Goal: Task Accomplishment & Management: Complete application form

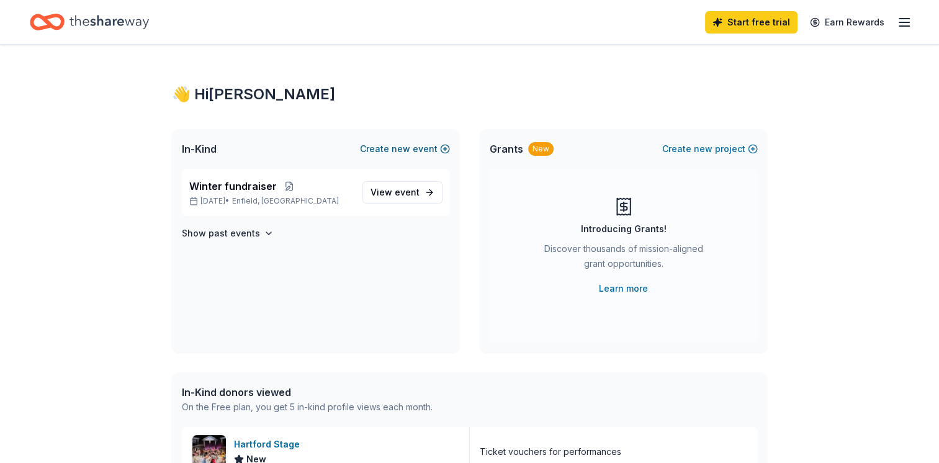
click at [447, 148] on button "Create new event" at bounding box center [405, 148] width 90 height 15
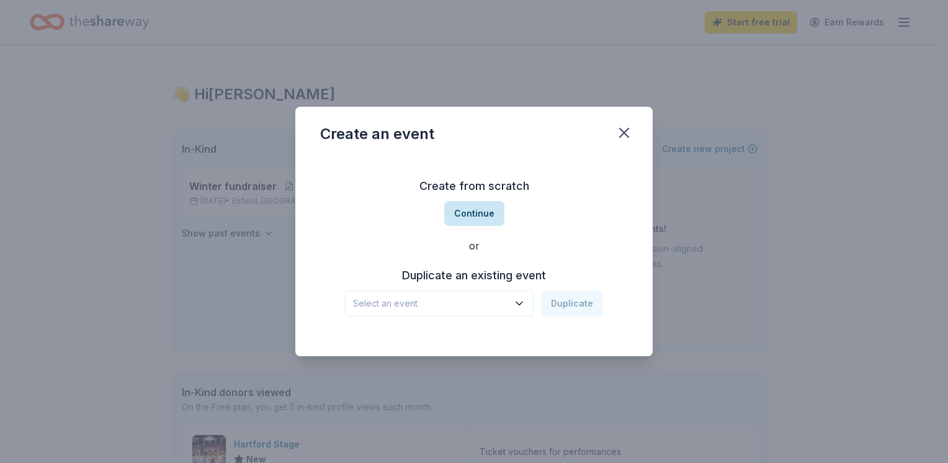
click at [469, 213] on button "Continue" at bounding box center [474, 213] width 60 height 25
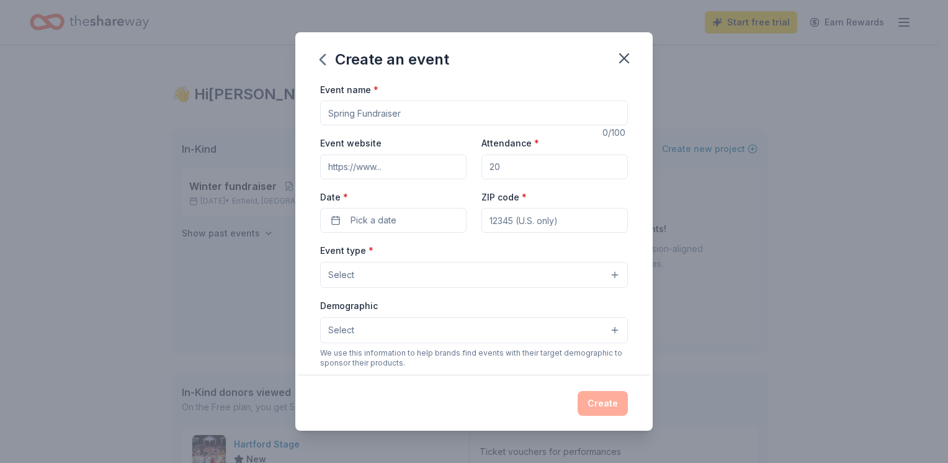
drag, startPoint x: 409, startPoint y: 111, endPoint x: 282, endPoint y: 118, distance: 126.7
click at [282, 118] on div "Create an event Event name * 0 /100 Event website Attendance * Date * Pick a da…" at bounding box center [474, 231] width 948 height 463
click at [417, 177] on input "Event website" at bounding box center [393, 166] width 146 height 25
click at [397, 168] on input "Event website" at bounding box center [393, 166] width 146 height 25
click at [331, 162] on input "Event website" at bounding box center [393, 166] width 146 height 25
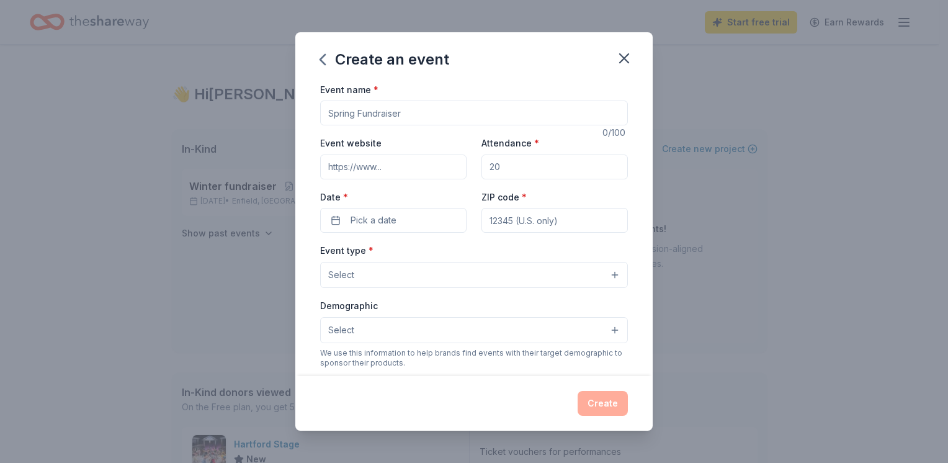
paste input "Valleystudenttheatre.org"
type input "Valleystudenttheatre.org"
click at [548, 169] on input "Attendance *" at bounding box center [554, 166] width 146 height 25
drag, startPoint x: 548, startPoint y: 169, endPoint x: 473, endPoint y: 190, distance: 78.0
click at [473, 190] on div "Event website Valleystudenttheatre.org Attendance * Date * Pick a date ZIP code…" at bounding box center [474, 183] width 308 height 97
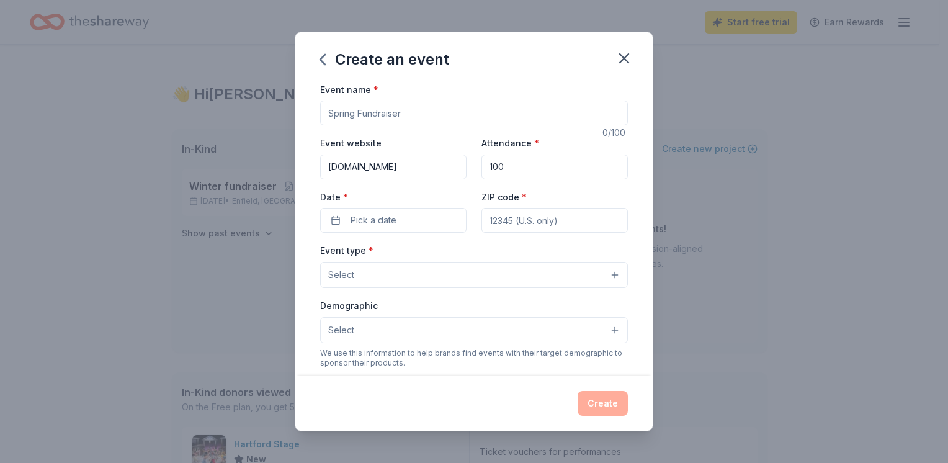
click at [516, 168] on input "100" at bounding box center [554, 166] width 146 height 25
drag, startPoint x: 503, startPoint y: 168, endPoint x: 434, endPoint y: 163, distance: 69.6
click at [434, 163] on div "Event website Valleystudenttheatre.org Attendance * 100 Date * Pick a date ZIP …" at bounding box center [474, 183] width 308 height 97
type input "150"
click at [349, 228] on button "Pick a date" at bounding box center [393, 220] width 146 height 25
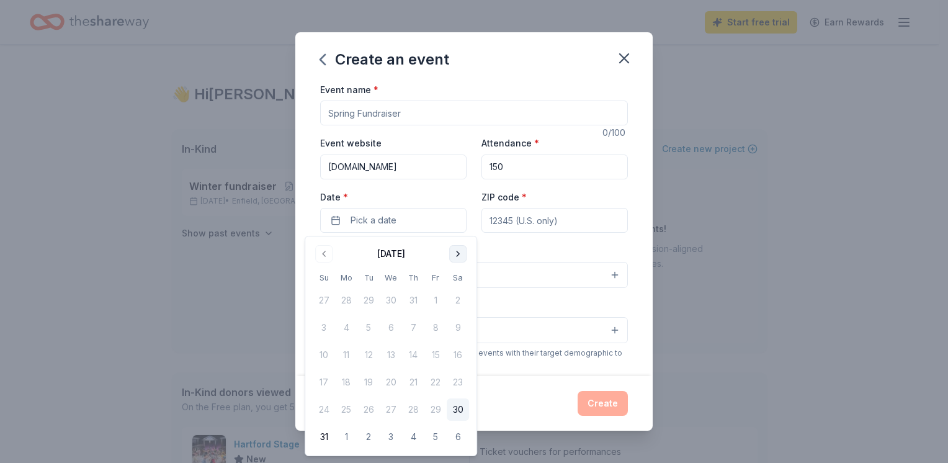
click at [457, 253] on button "Go to next month" at bounding box center [457, 253] width 17 height 17
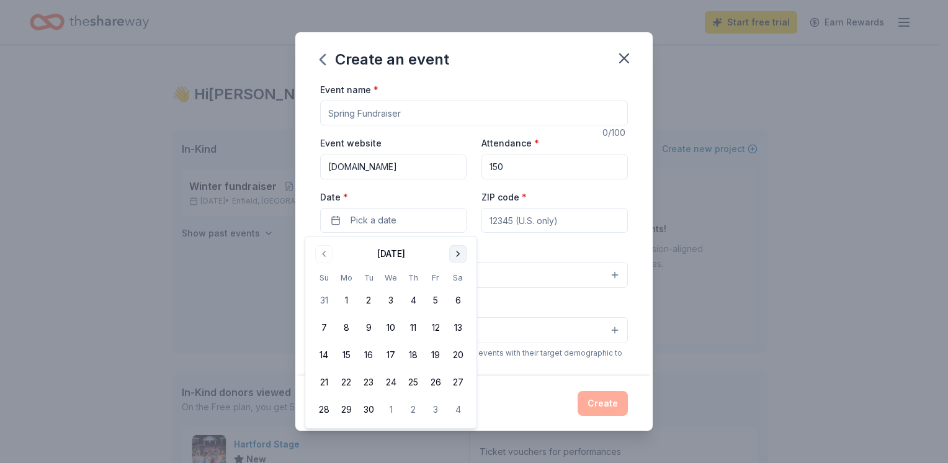
click at [457, 253] on button "Go to next month" at bounding box center [457, 253] width 17 height 17
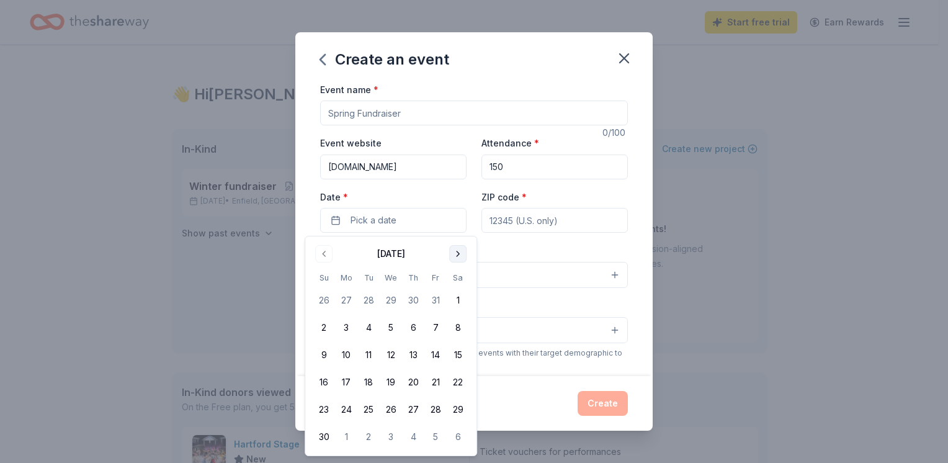
click at [457, 253] on button "Go to next month" at bounding box center [457, 253] width 17 height 17
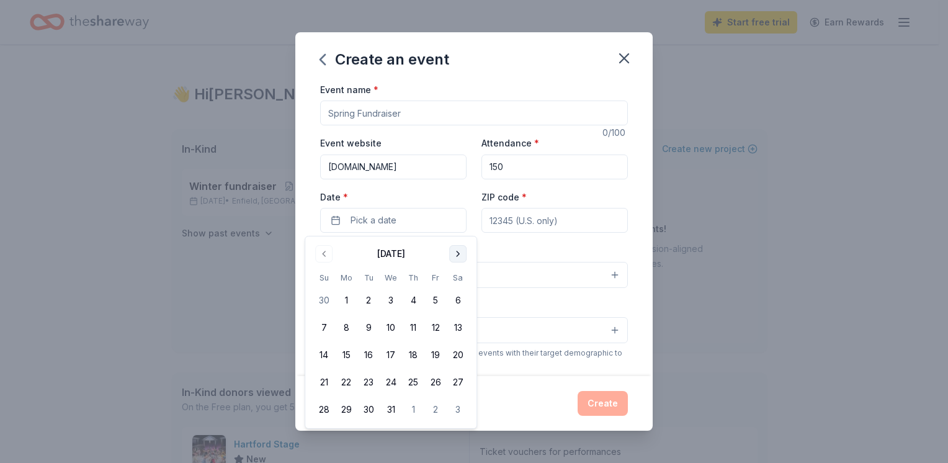
click at [457, 253] on button "Go to next month" at bounding box center [457, 253] width 17 height 17
click at [434, 328] on button "13" at bounding box center [435, 327] width 22 height 22
click at [544, 228] on input "ZIP code *" at bounding box center [554, 220] width 146 height 25
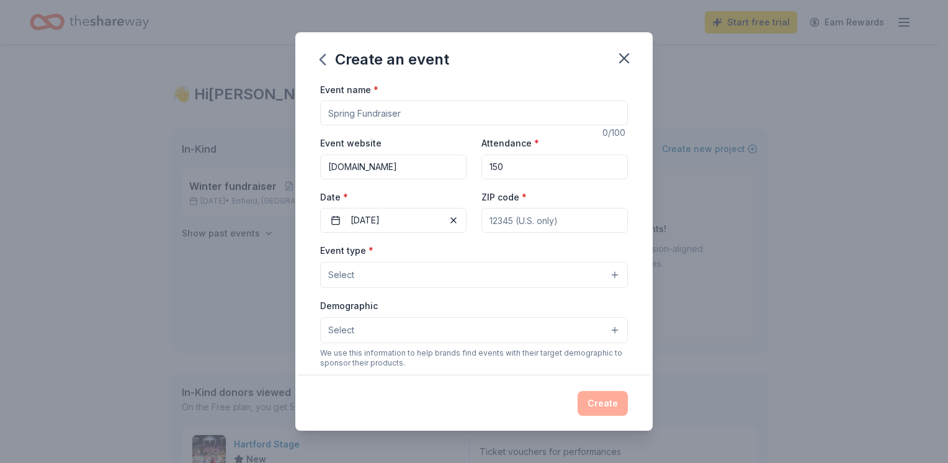
type input "06090"
type input "valleystudenttheatre@gmail.com"
click at [524, 274] on button "Select" at bounding box center [474, 275] width 308 height 26
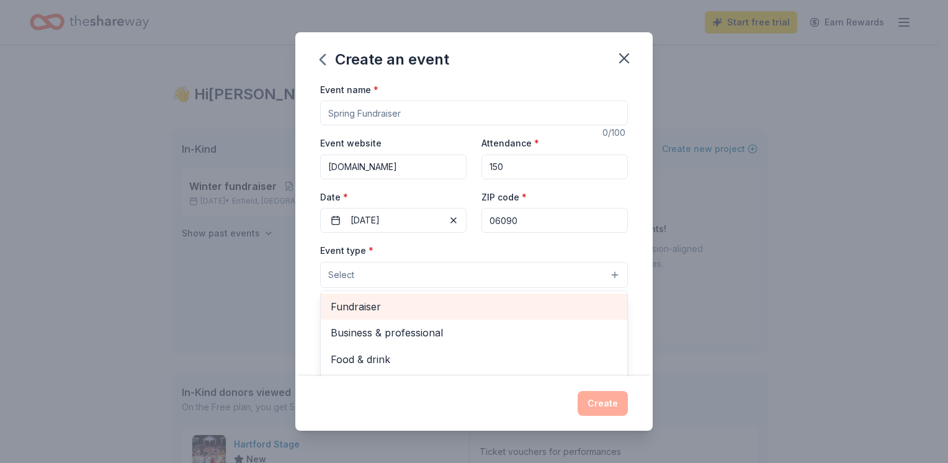
click at [499, 298] on div "Fundraiser" at bounding box center [474, 306] width 306 height 26
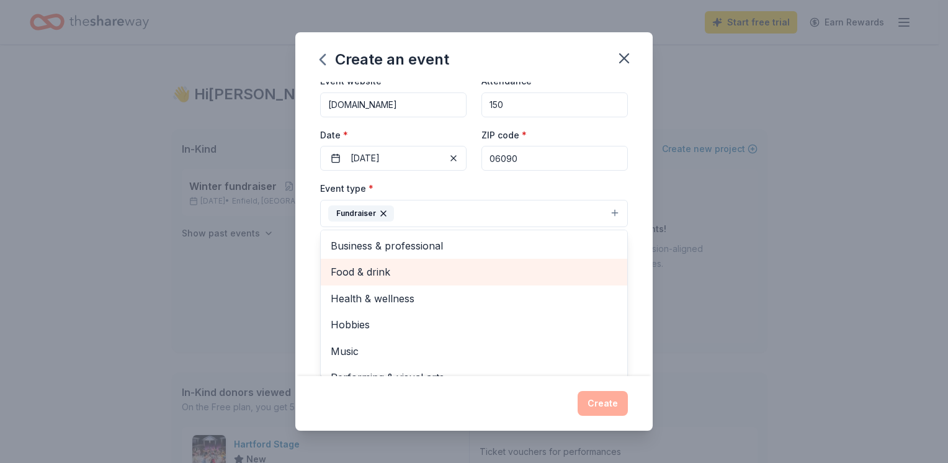
scroll to position [15, 0]
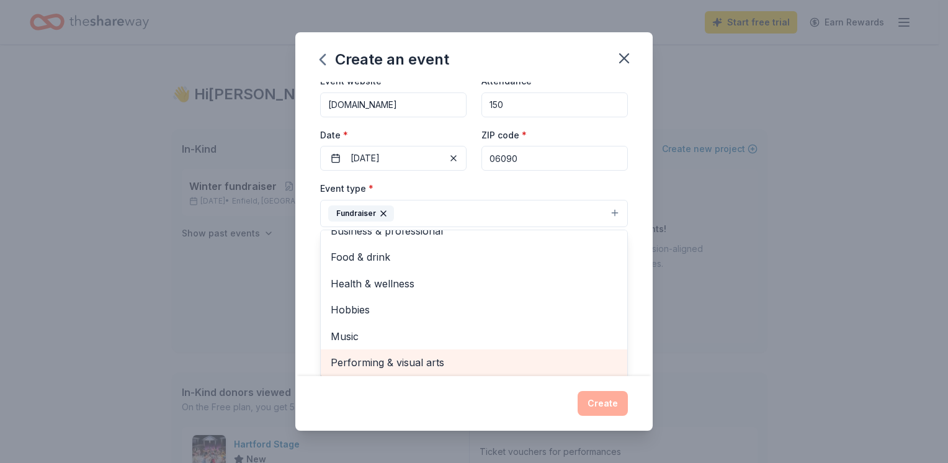
click at [472, 352] on div "Performing & visual arts" at bounding box center [474, 362] width 306 height 26
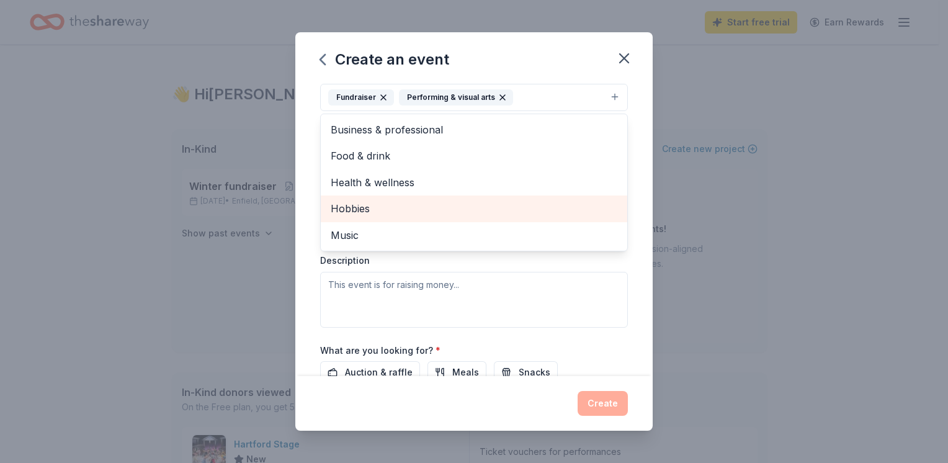
scroll to position [186, 0]
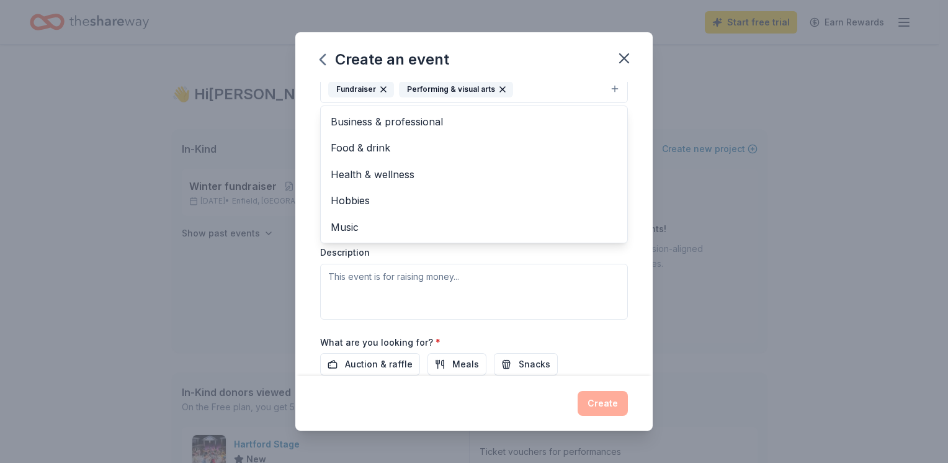
click at [477, 275] on div "Event type * Fundraiser Performing & visual arts Business & professional Food &…" at bounding box center [474, 187] width 308 height 262
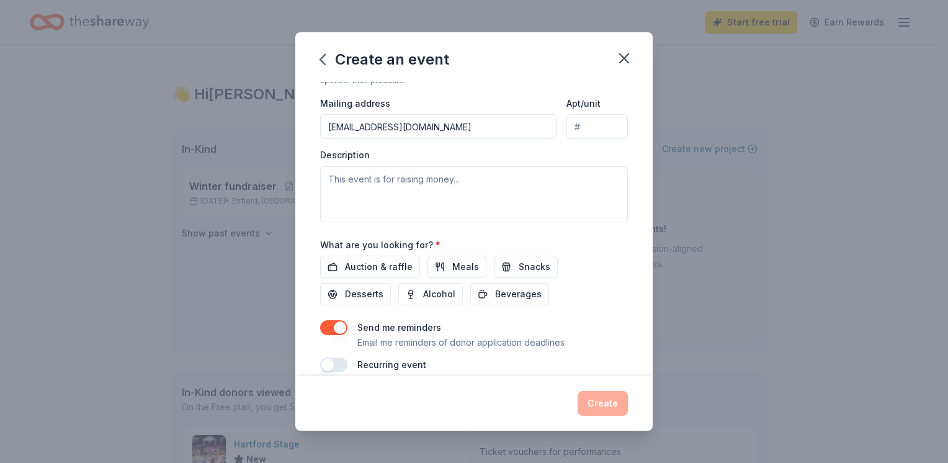
scroll to position [299, 0]
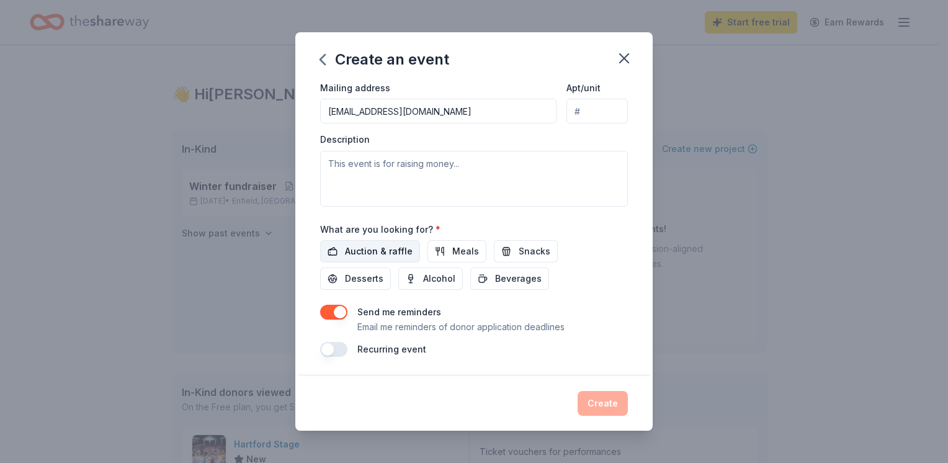
click at [360, 245] on span "Auction & raffle" at bounding box center [379, 251] width 68 height 15
click at [423, 282] on span "Alcohol" at bounding box center [439, 278] width 32 height 15
click at [502, 273] on span "Beverages" at bounding box center [518, 278] width 47 height 15
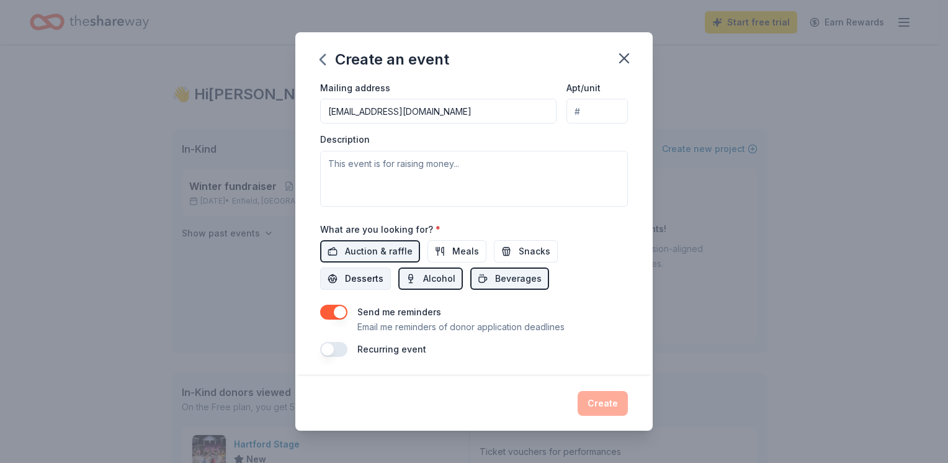
click at [362, 269] on button "Desserts" at bounding box center [355, 278] width 71 height 22
click at [475, 249] on button "Meals" at bounding box center [456, 251] width 59 height 22
click at [537, 257] on span "Snacks" at bounding box center [535, 251] width 32 height 15
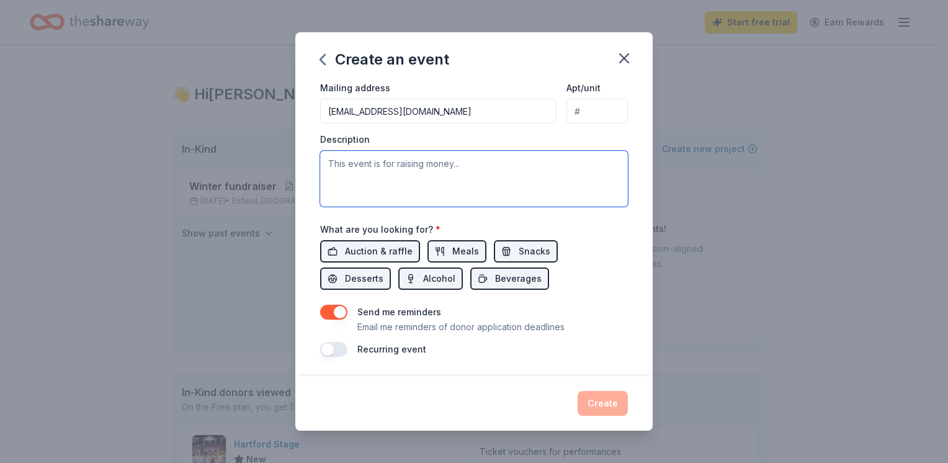
click at [358, 180] on textarea at bounding box center [474, 179] width 308 height 56
paste textarea "We are Valley Student Theatre, a 501c3 non-profit group dedicated to providing …"
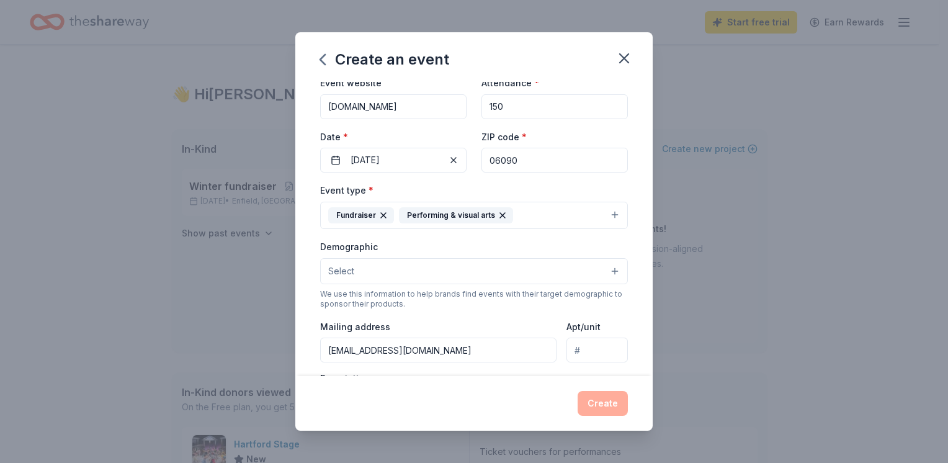
scroll to position [0, 0]
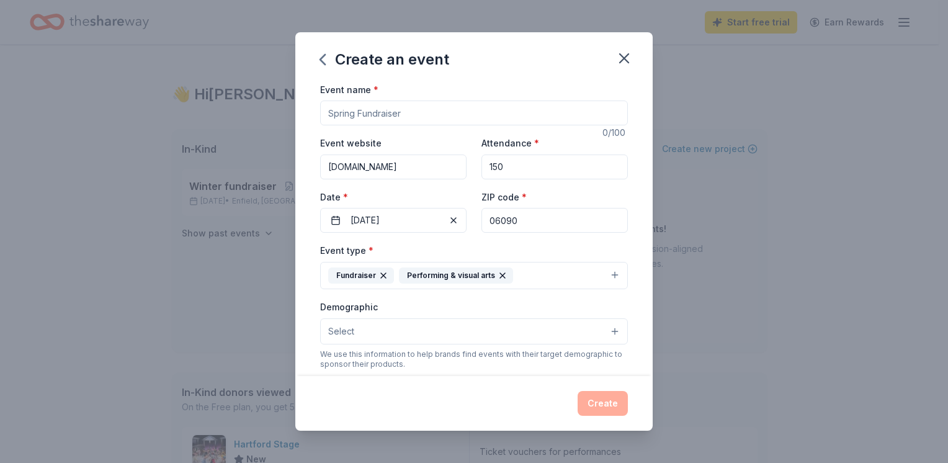
type textarea "We are Valley Student Theatre, a 501c3 non-profit group dedicated to providing …"
click at [398, 117] on input "Event name *" at bounding box center [474, 113] width 308 height 25
type input "M"
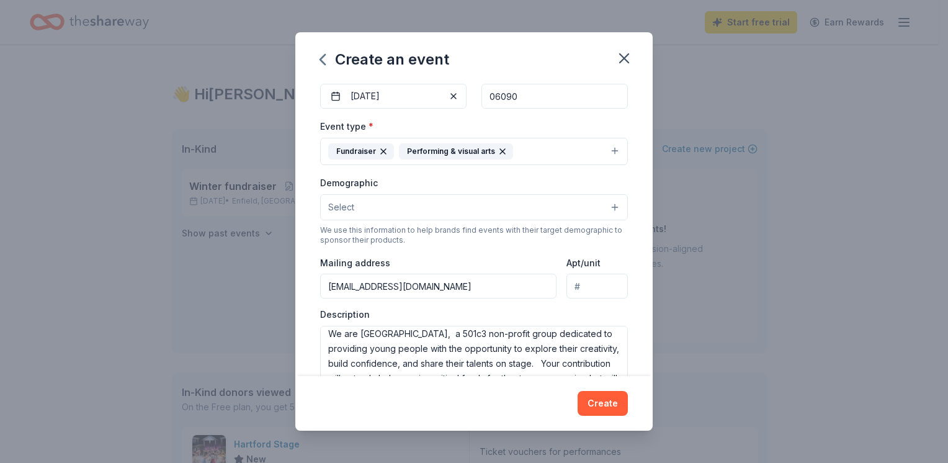
scroll to position [124, 0]
type input "Purse/Power tool/Large item Bingo and Raffle night"
click at [594, 210] on button "Select" at bounding box center [474, 207] width 308 height 26
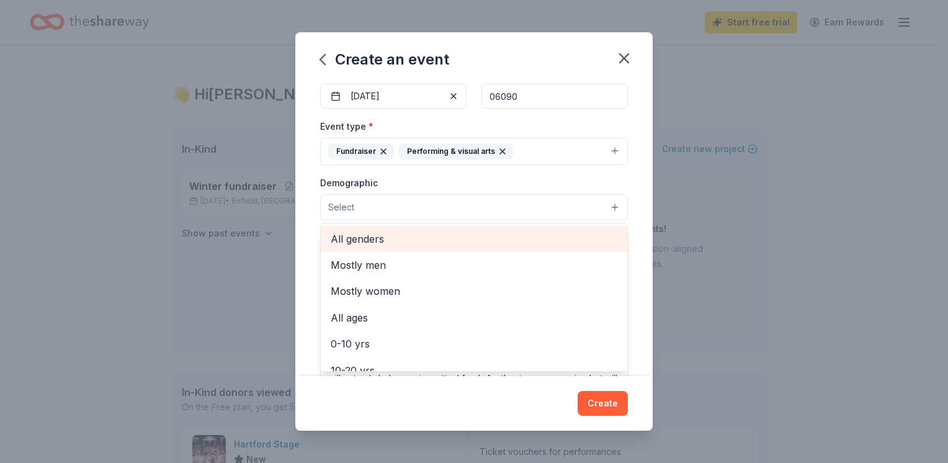
click at [572, 238] on span "All genders" at bounding box center [474, 239] width 287 height 16
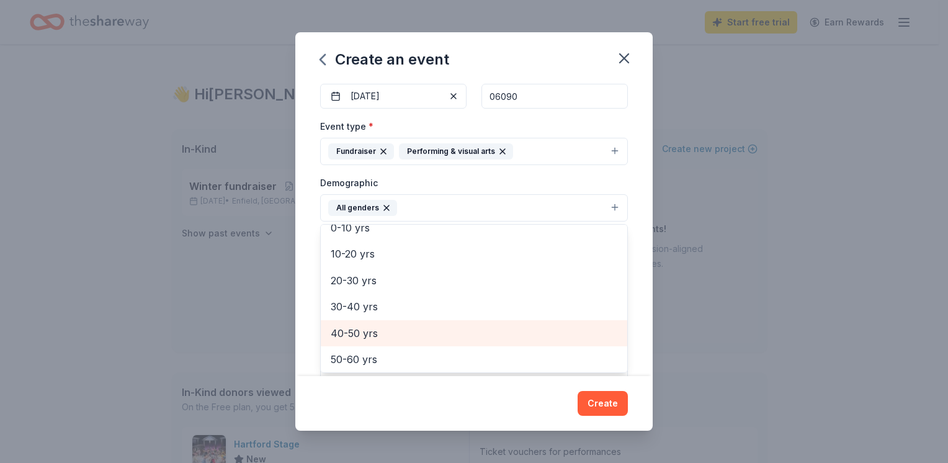
scroll to position [62, 0]
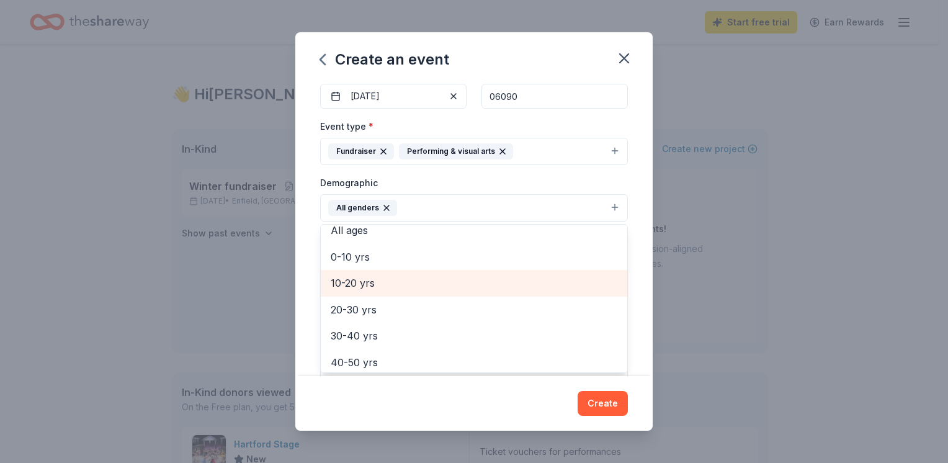
click at [359, 277] on span "10-20 yrs" at bounding box center [474, 283] width 287 height 16
click at [369, 282] on span "20-30 yrs" at bounding box center [474, 283] width 287 height 16
click at [375, 283] on span "30-40 yrs" at bounding box center [474, 283] width 287 height 16
click at [377, 292] on div "40-50 yrs" at bounding box center [474, 283] width 306 height 26
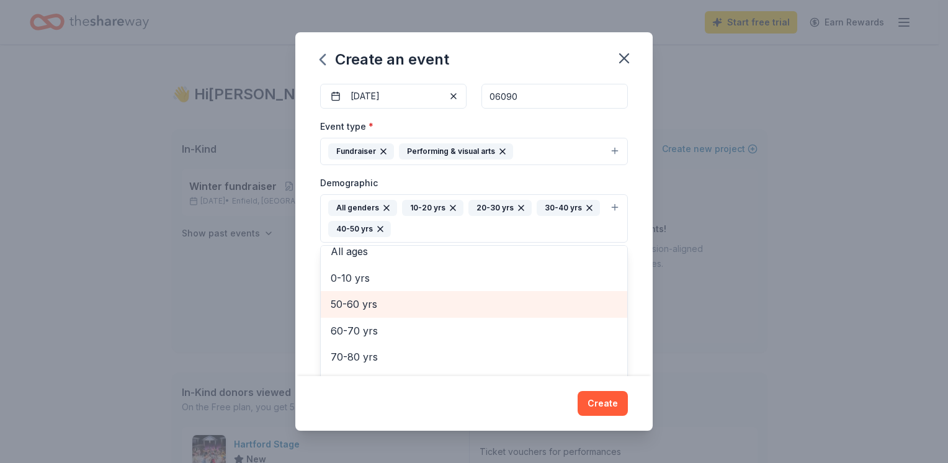
click at [383, 303] on span "50-60 yrs" at bounding box center [474, 304] width 287 height 16
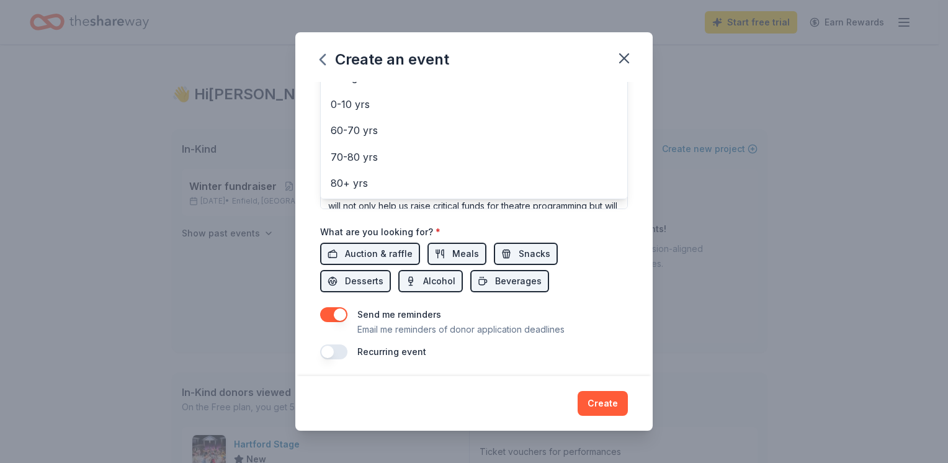
scroll to position [321, 0]
click at [596, 406] on div "Create an event Event name * Purse/Power tool/Large item Bingo and Raffle night…" at bounding box center [473, 231] width 357 height 399
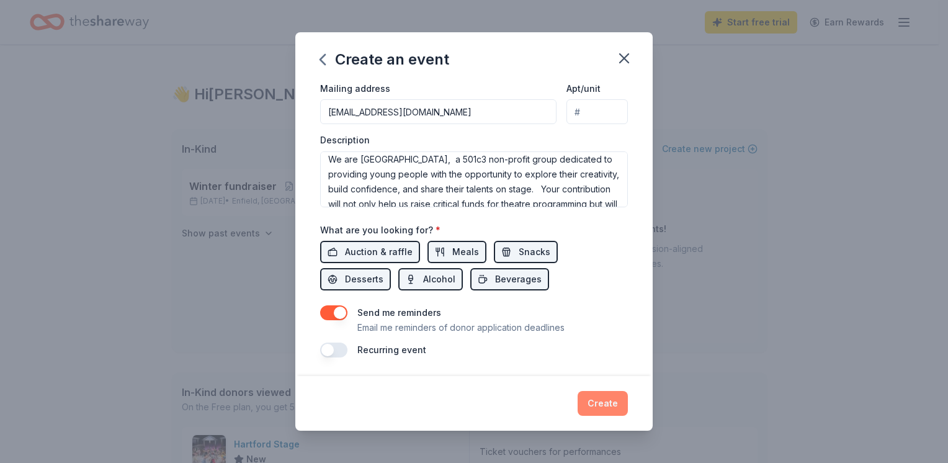
click at [600, 406] on button "Create" at bounding box center [603, 403] width 50 height 25
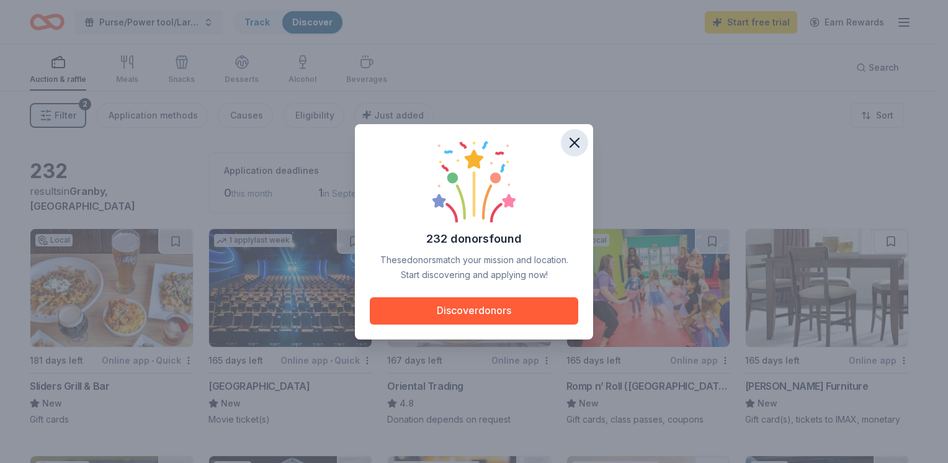
click at [576, 136] on icon "button" at bounding box center [574, 142] width 17 height 17
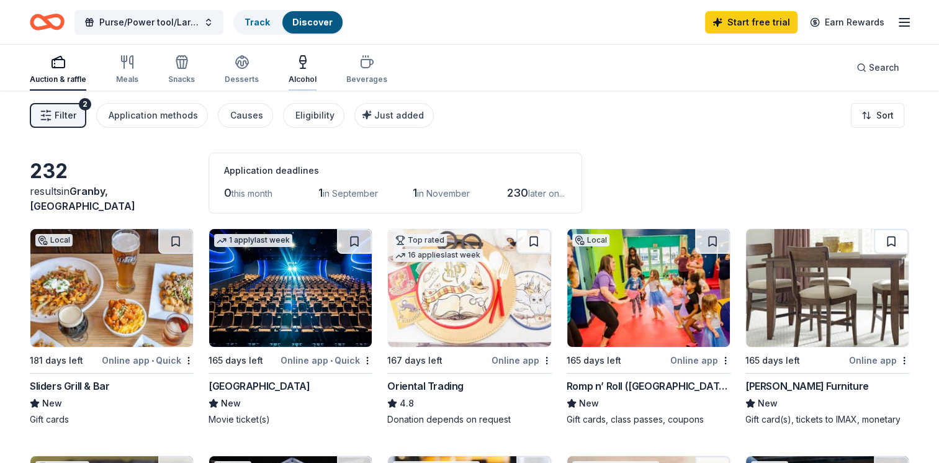
click at [300, 55] on icon "button" at bounding box center [302, 62] width 15 height 15
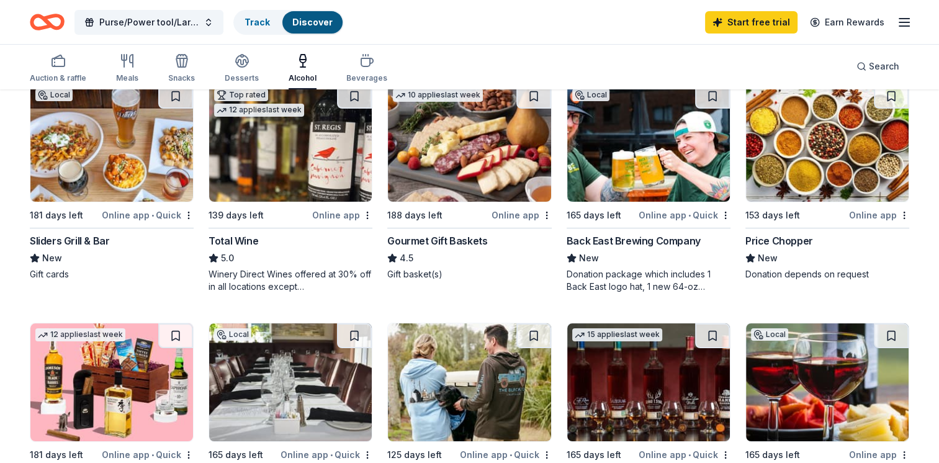
scroll to position [62, 0]
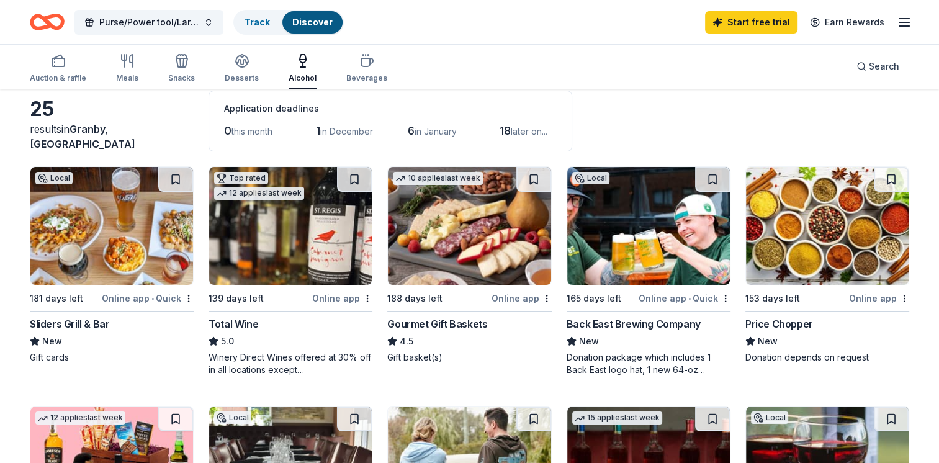
click at [671, 298] on div "Online app • Quick" at bounding box center [684, 298] width 92 height 16
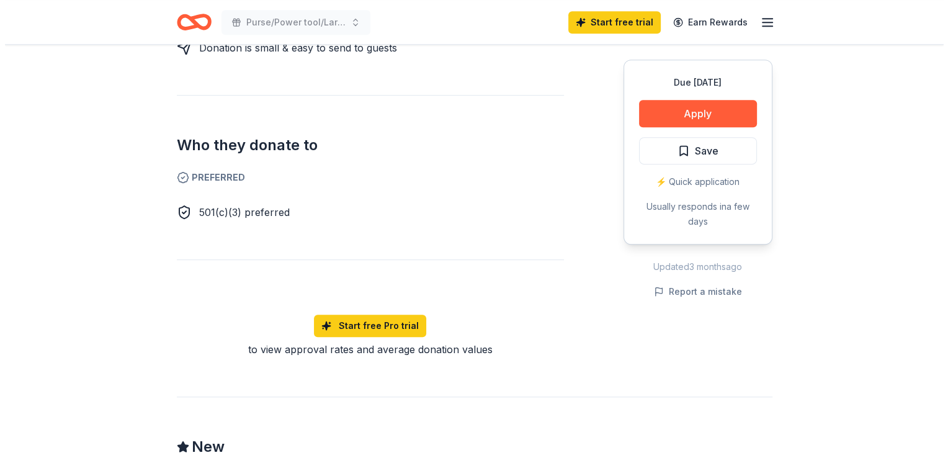
scroll to position [496, 0]
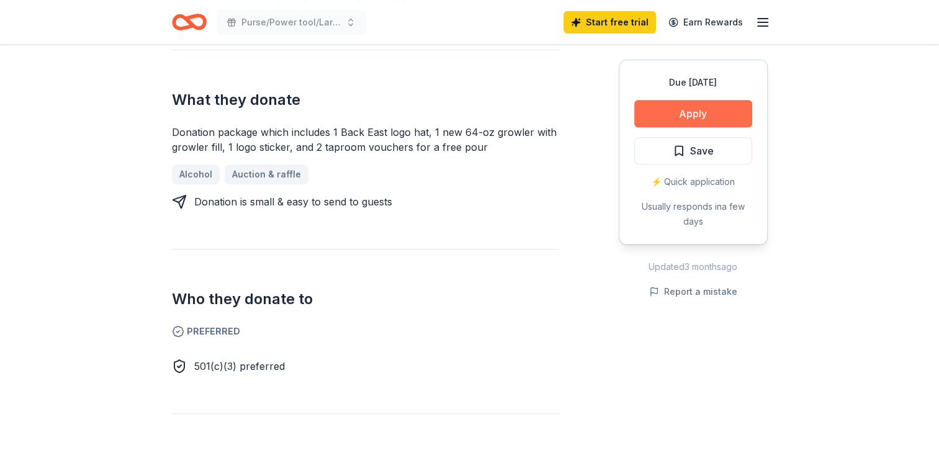
click at [697, 114] on button "Apply" at bounding box center [693, 113] width 118 height 27
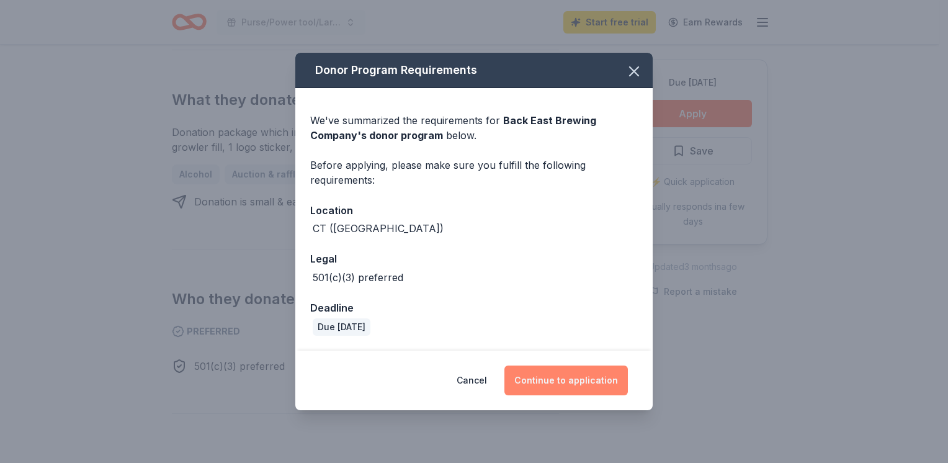
click at [568, 372] on button "Continue to application" at bounding box center [565, 380] width 123 height 30
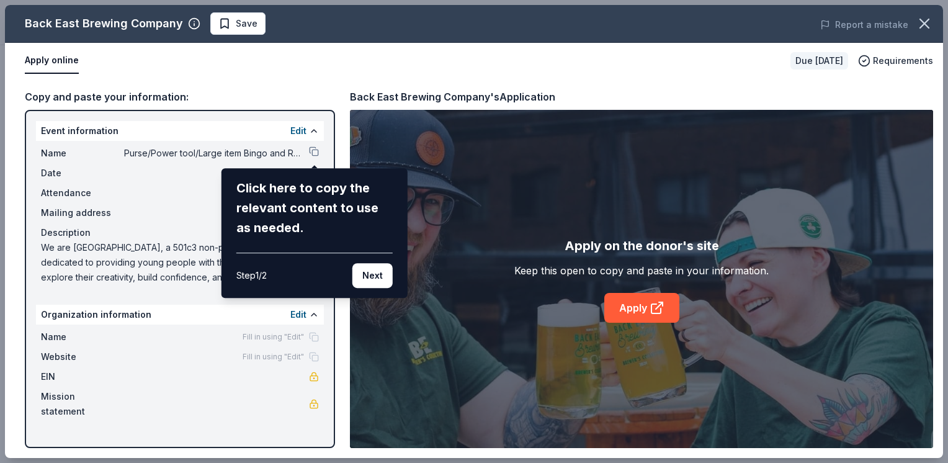
click at [386, 277] on button "Next" at bounding box center [372, 275] width 40 height 25
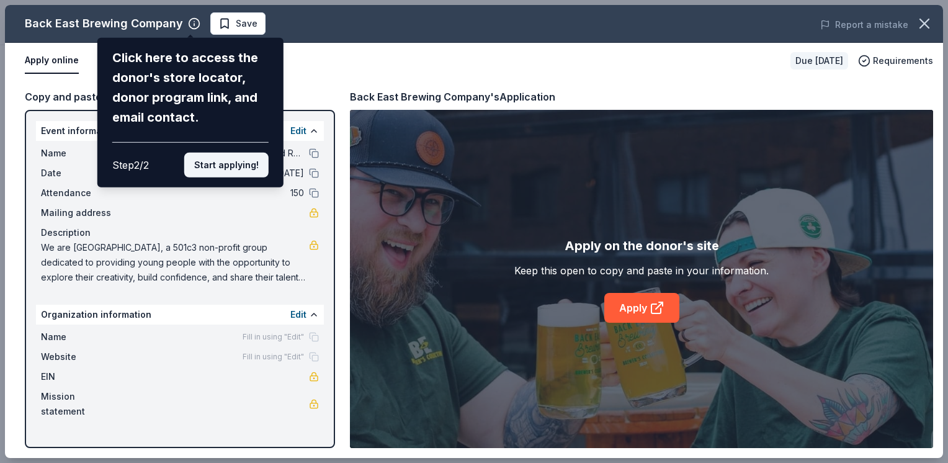
click at [212, 155] on button "Start applying!" at bounding box center [226, 165] width 84 height 25
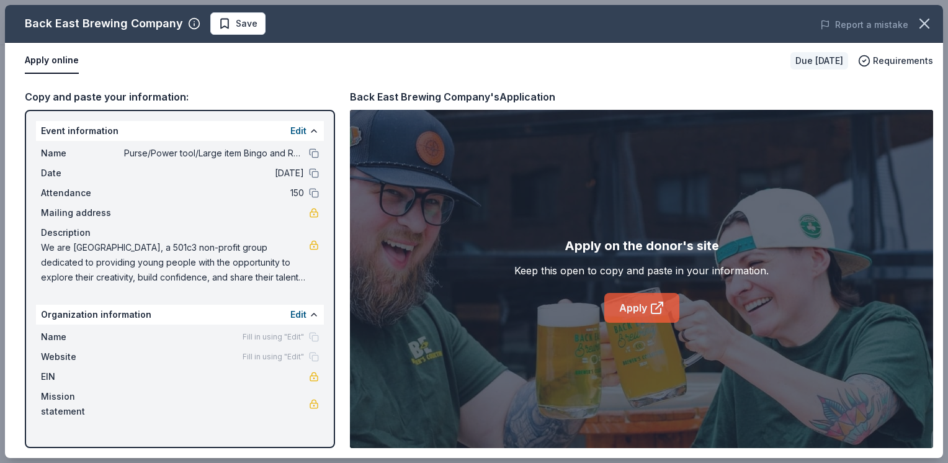
click at [647, 314] on link "Apply" at bounding box center [641, 308] width 75 height 30
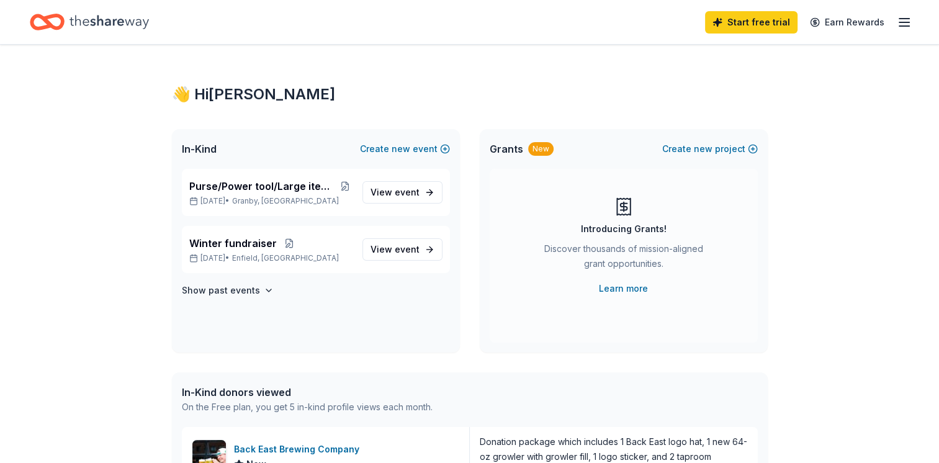
click at [908, 22] on line "button" at bounding box center [904, 22] width 10 height 0
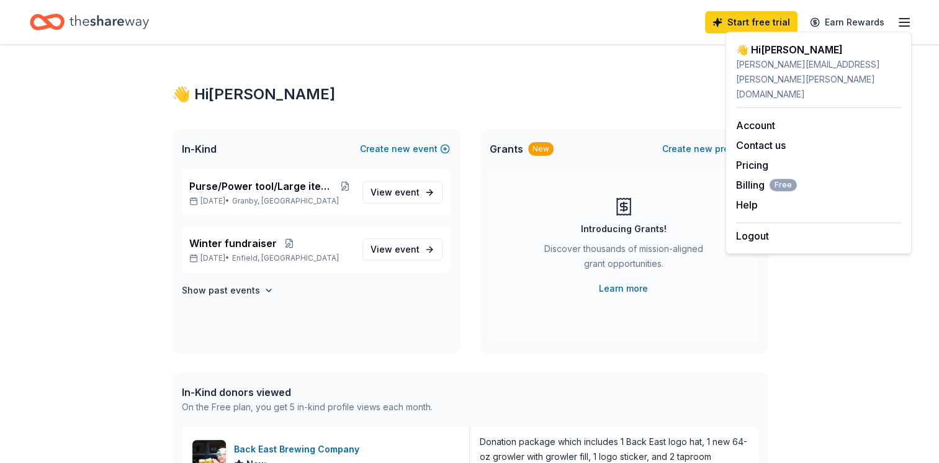
click at [782, 60] on div "[PERSON_NAME][EMAIL_ADDRESS][PERSON_NAME][PERSON_NAME][DOMAIN_NAME]" at bounding box center [818, 79] width 165 height 45
click at [750, 119] on link "Account" at bounding box center [755, 125] width 39 height 12
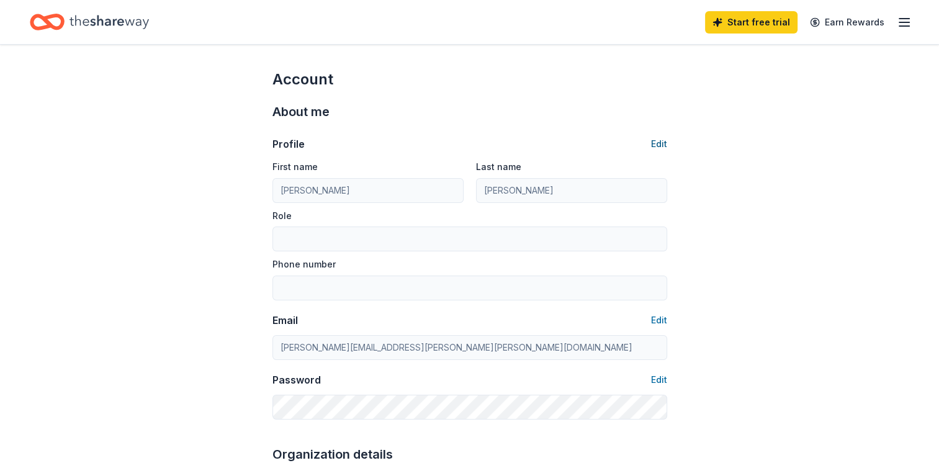
click at [663, 141] on button "Edit" at bounding box center [659, 143] width 16 height 15
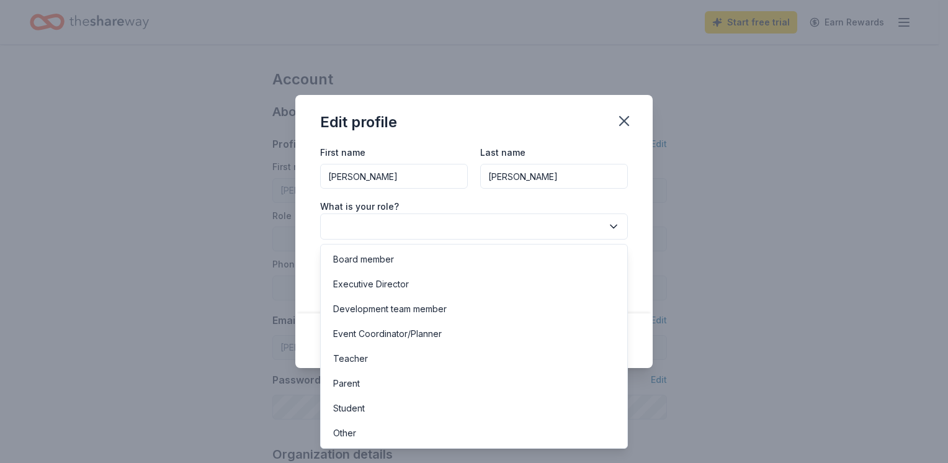
click at [613, 230] on icon "button" at bounding box center [613, 226] width 12 height 12
click at [548, 324] on div "Event Coordinator/Planner" at bounding box center [474, 333] width 302 height 25
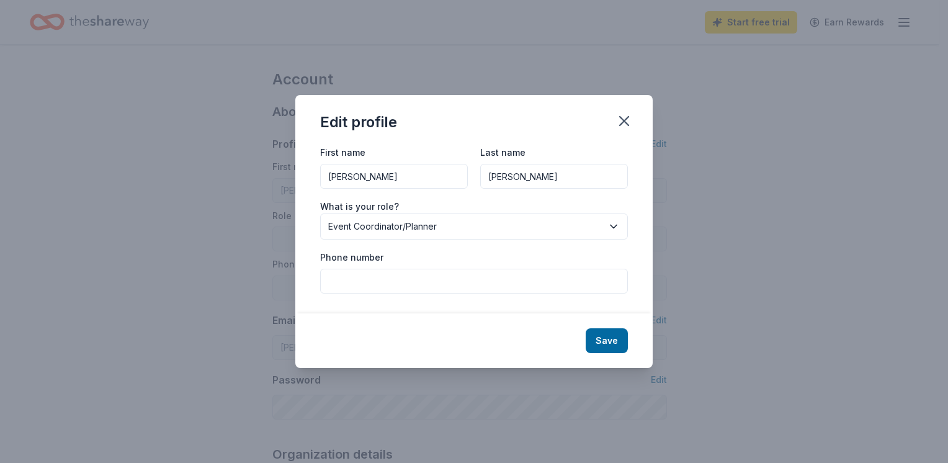
click at [467, 281] on input "Phone number" at bounding box center [474, 281] width 308 height 25
type input "8609162771"
drag, startPoint x: 392, startPoint y: 176, endPoint x: 273, endPoint y: 163, distance: 119.8
click at [273, 163] on div "Edit profile First name Trish Last name Barry What is your role? Event Coordina…" at bounding box center [474, 231] width 948 height 463
type input "E"
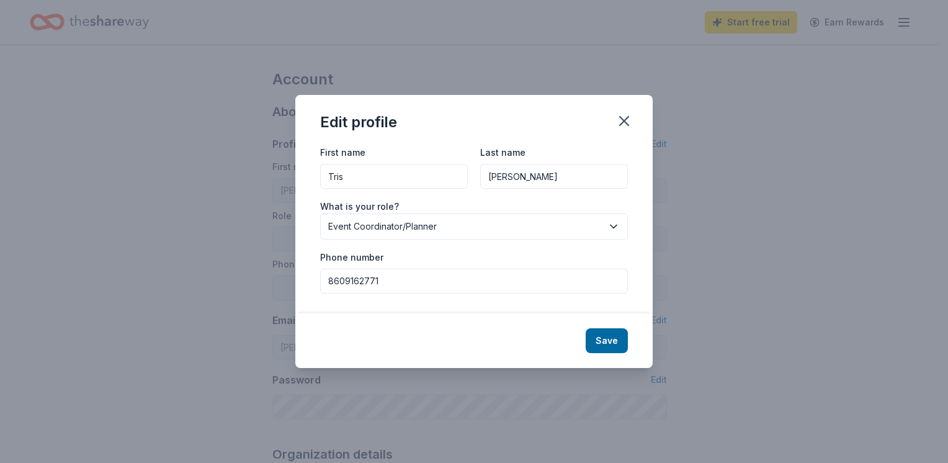
type input "Trish"
click at [429, 288] on input "8609162771" at bounding box center [474, 281] width 308 height 25
drag, startPoint x: 431, startPoint y: 282, endPoint x: 78, endPoint y: 273, distance: 353.1
click at [78, 273] on div "Edit profile First name Trish Last name Barry What is your role? Event Coordina…" at bounding box center [474, 231] width 948 height 463
click at [592, 339] on button "Save" at bounding box center [607, 340] width 42 height 25
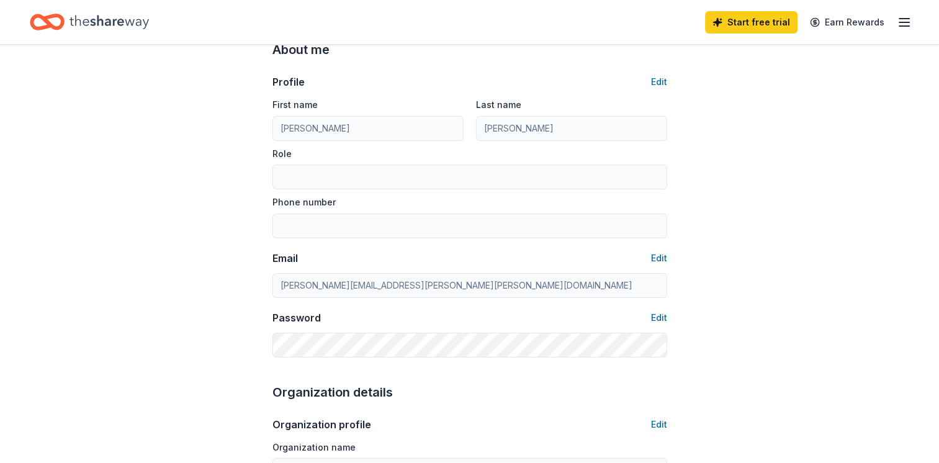
type input "Event Coordinator/Planner"
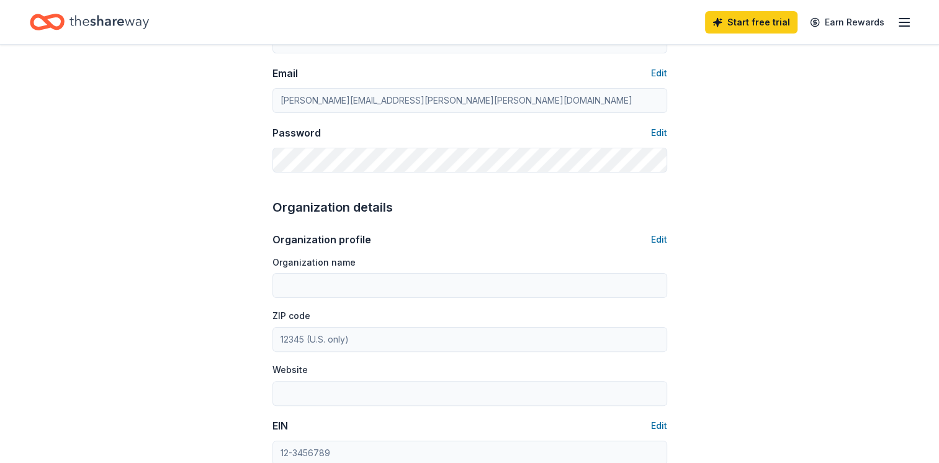
scroll to position [248, 0]
click at [663, 240] on button "Edit" at bounding box center [659, 238] width 16 height 15
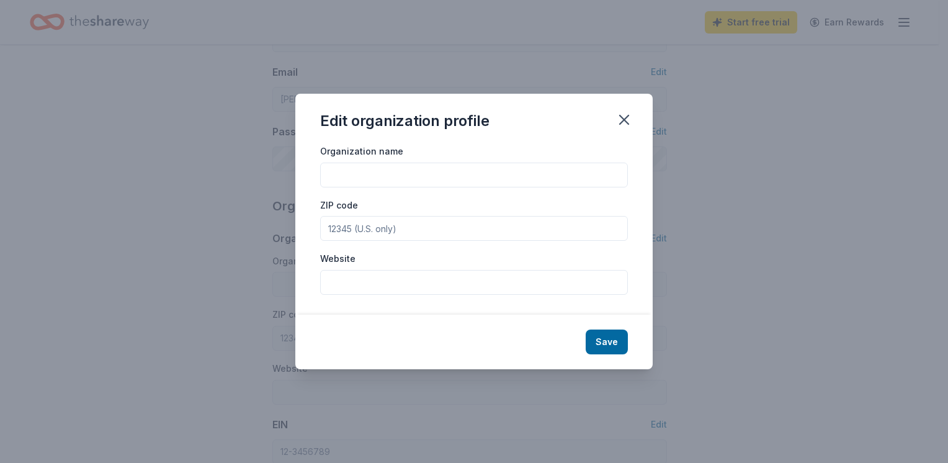
click at [412, 166] on input "Organization name" at bounding box center [474, 175] width 308 height 25
type input "VALLEY STUDENT THEATRE COMPANY"
drag, startPoint x: 378, startPoint y: 227, endPoint x: 345, endPoint y: 234, distance: 34.2
click at [345, 234] on input "06074" at bounding box center [474, 228] width 308 height 25
type input "06090"
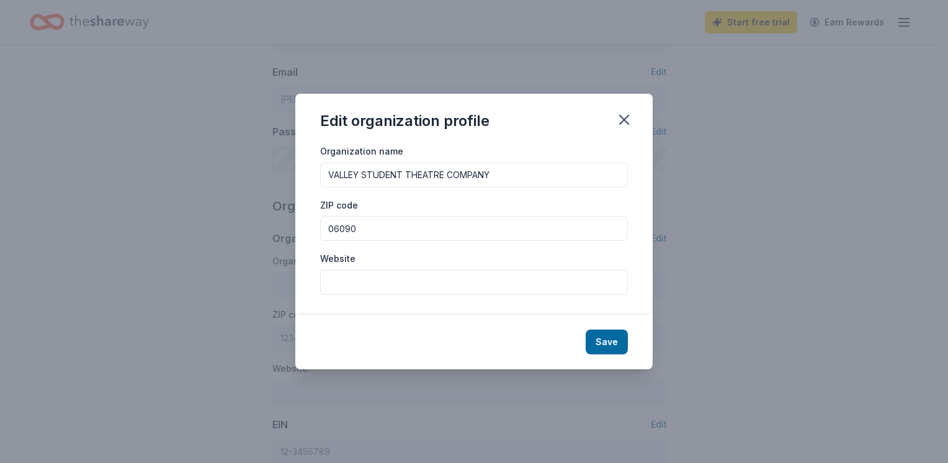
click at [336, 284] on input "Website" at bounding box center [474, 282] width 308 height 25
type input "valleystudenttheatre.org"
click at [605, 346] on button "Save" at bounding box center [607, 341] width 42 height 25
type input "VALLEY STUDENT THEATRE COMPANY"
type input "06090"
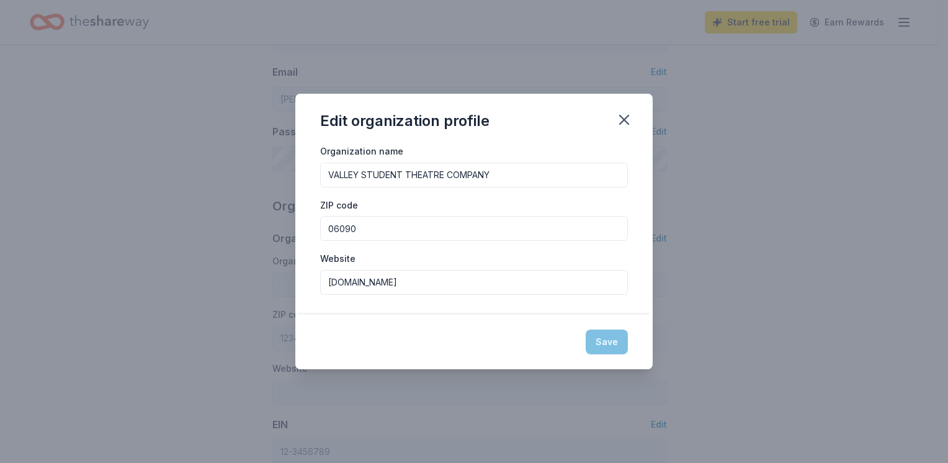
type input "valleystudenttheatre.org"
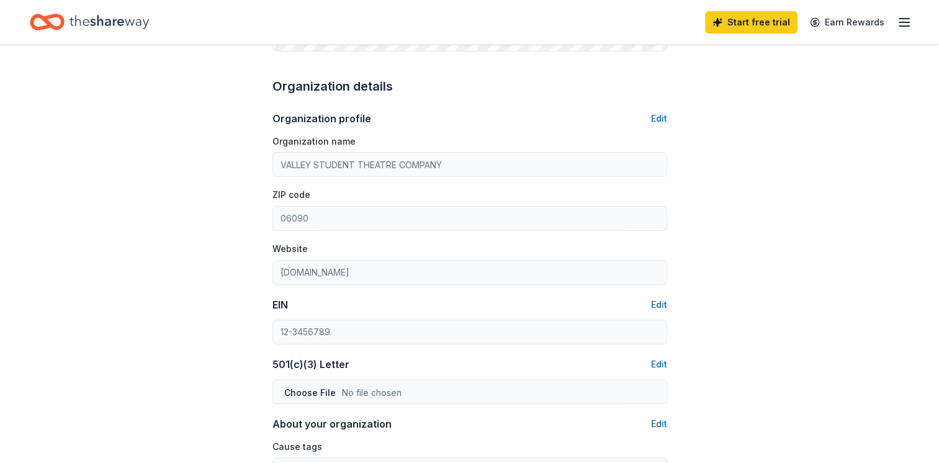
scroll to position [372, 0]
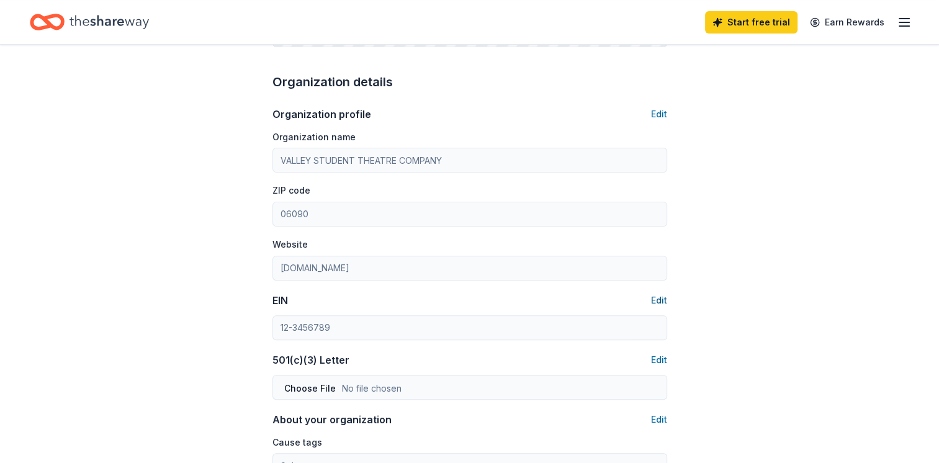
click at [662, 302] on button "Edit" at bounding box center [659, 300] width 16 height 15
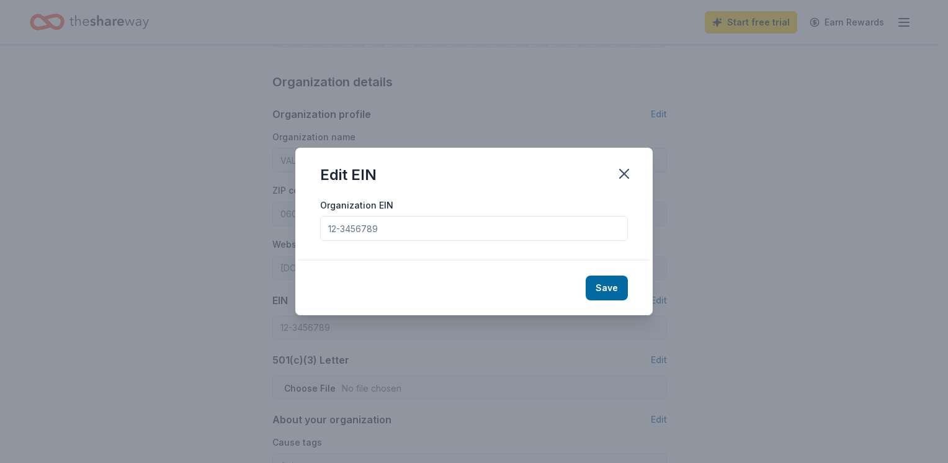
click at [373, 230] on input "Organization EIN" at bounding box center [474, 228] width 308 height 25
paste input "84-2609805"
type input "84-2609805"
click at [593, 287] on button "Save" at bounding box center [607, 287] width 42 height 25
type input "84-2609805"
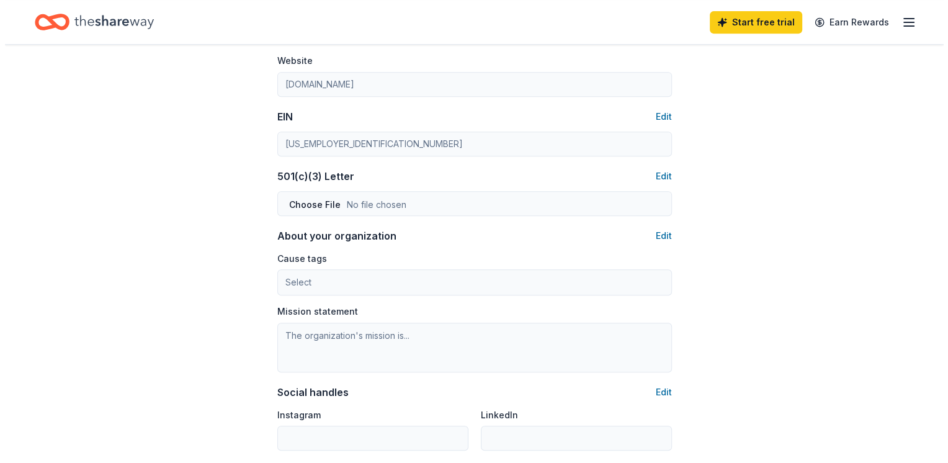
scroll to position [558, 0]
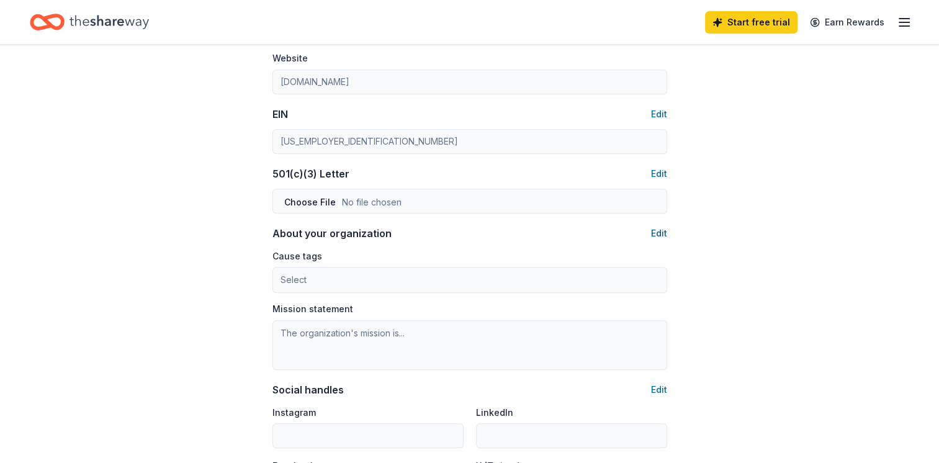
click at [658, 236] on button "Edit" at bounding box center [659, 233] width 16 height 15
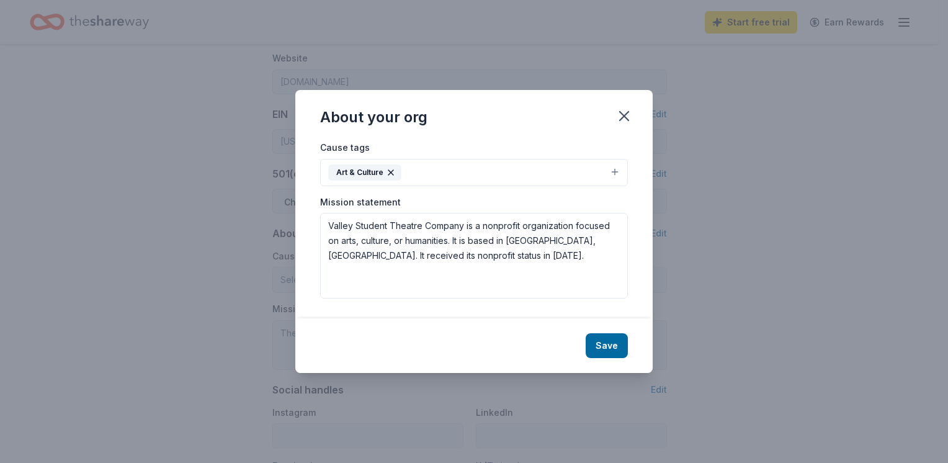
click at [617, 176] on button "Art & Culture" at bounding box center [474, 172] width 308 height 27
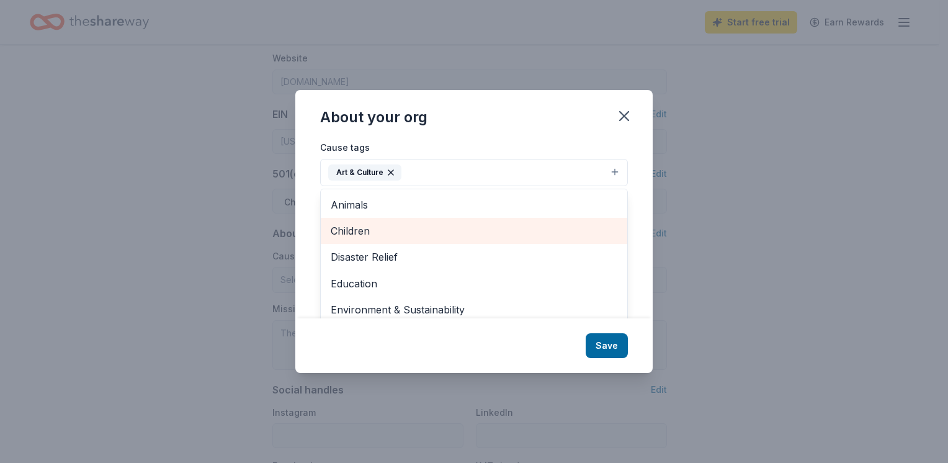
click at [509, 235] on span "Children" at bounding box center [474, 231] width 287 height 16
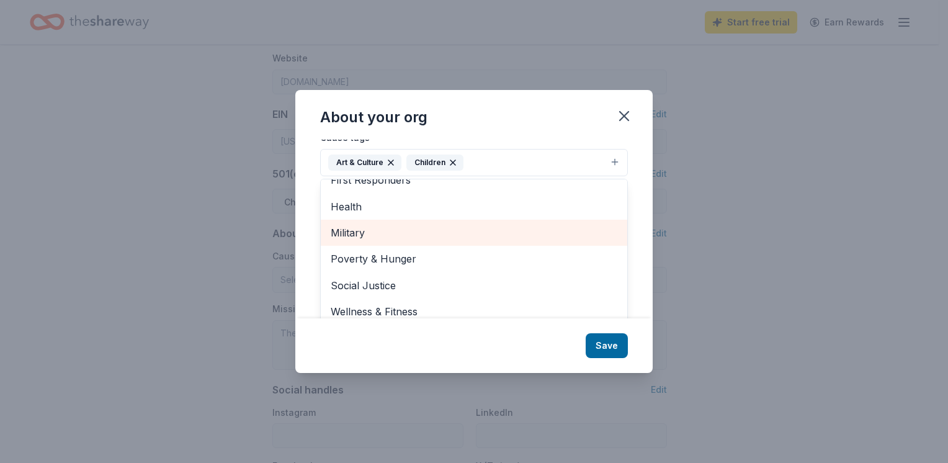
scroll to position [19, 0]
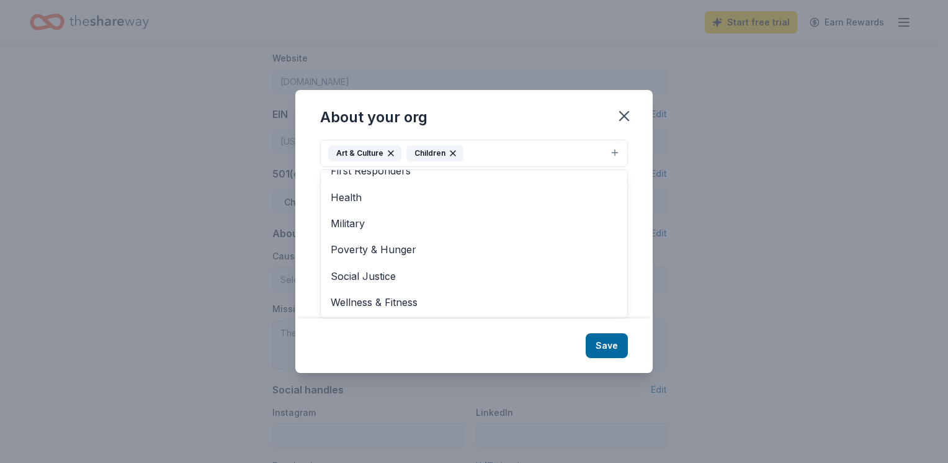
click at [601, 354] on div "About your org Cause tags Art & Culture Children Animals Disaster Relief Educat…" at bounding box center [473, 231] width 357 height 283
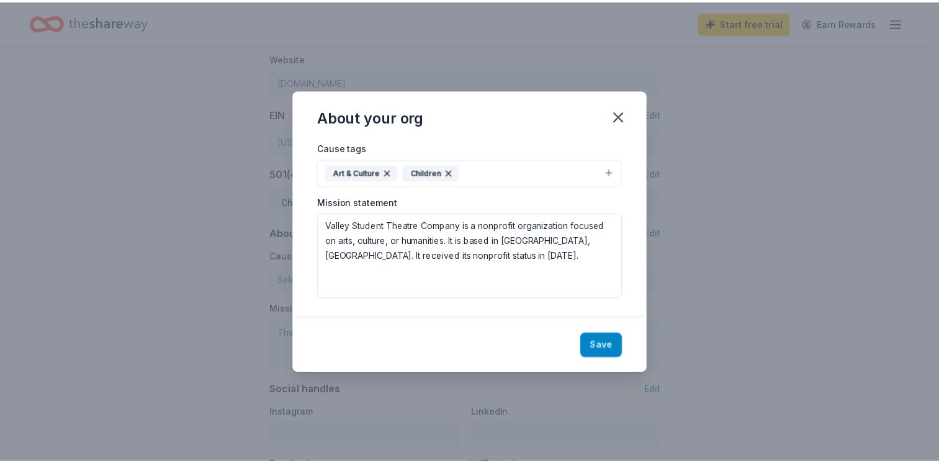
scroll to position [0, 0]
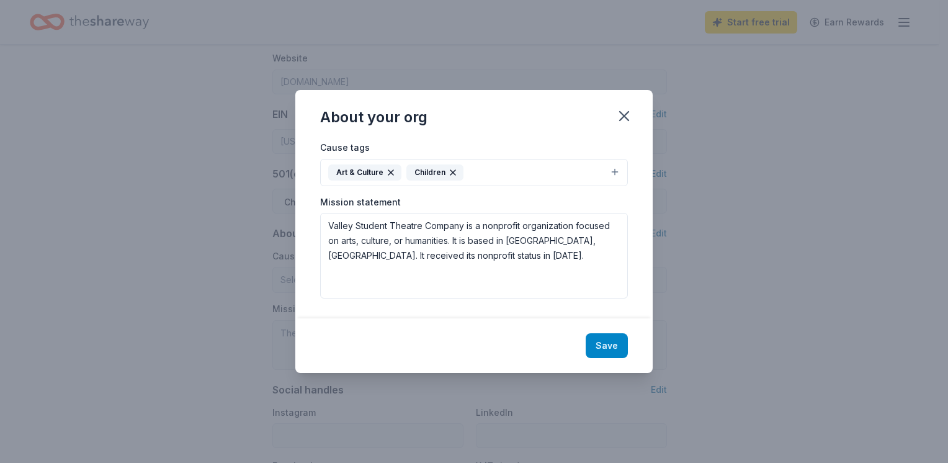
click at [606, 346] on button "Save" at bounding box center [607, 345] width 42 height 25
type textarea "Valley Student Theatre Company is a nonprofit organization focused on arts, cul…"
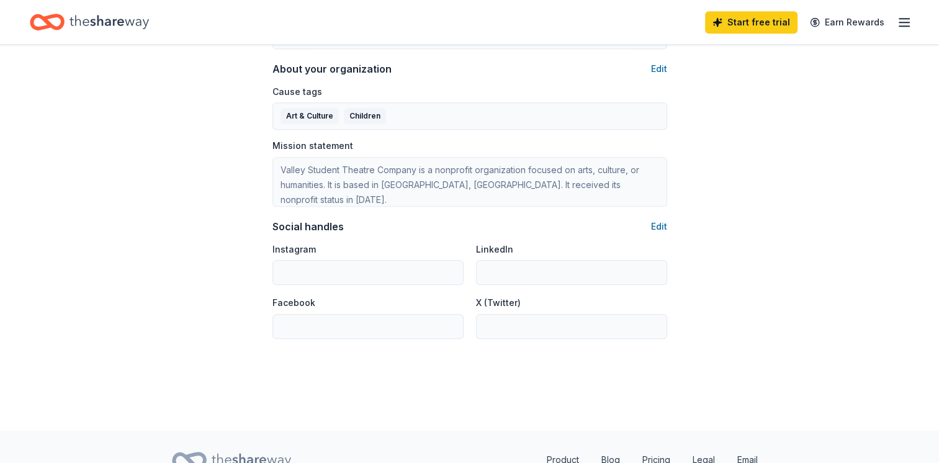
scroll to position [744, 0]
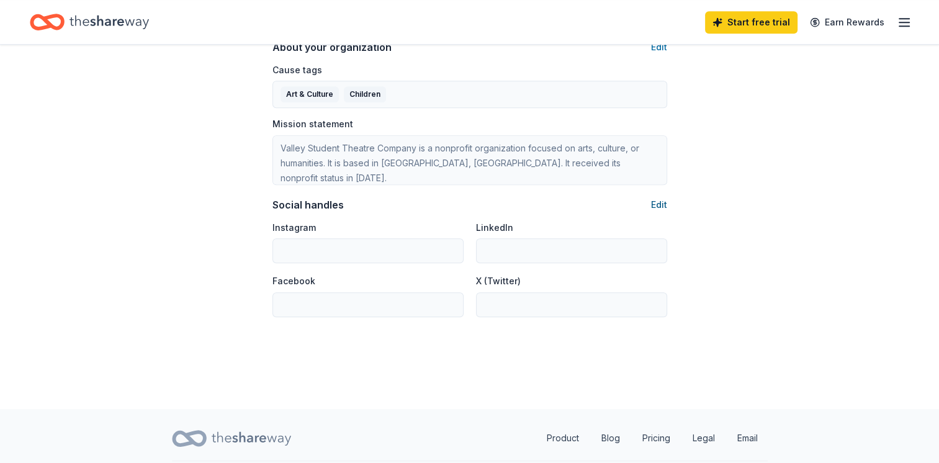
click at [658, 202] on button "Edit" at bounding box center [659, 204] width 16 height 15
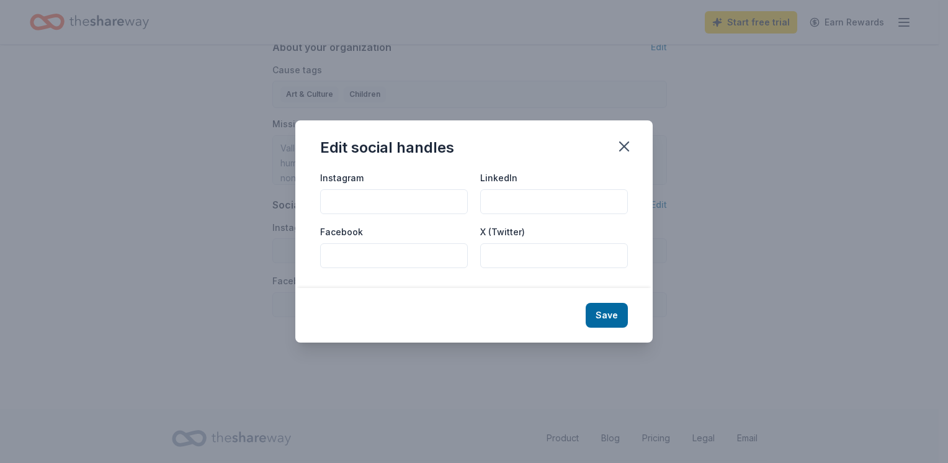
click at [359, 254] on input "Facebook" at bounding box center [394, 255] width 148 height 25
type input "Valley Student Theatre"
click at [383, 205] on input "Instagram" at bounding box center [394, 201] width 148 height 25
type input "valleystudenttheatrect"
click at [603, 320] on button "Save" at bounding box center [607, 315] width 42 height 25
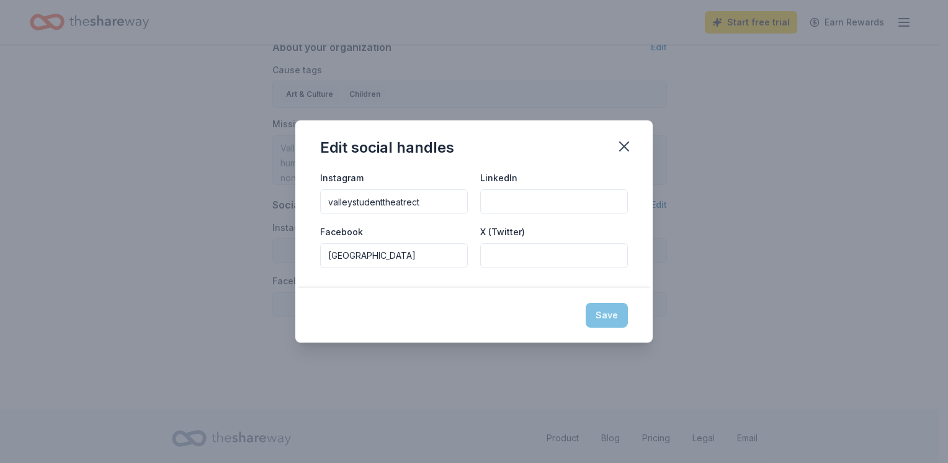
type input "valleystudenttheatrect"
type input "Valley Student Theatre"
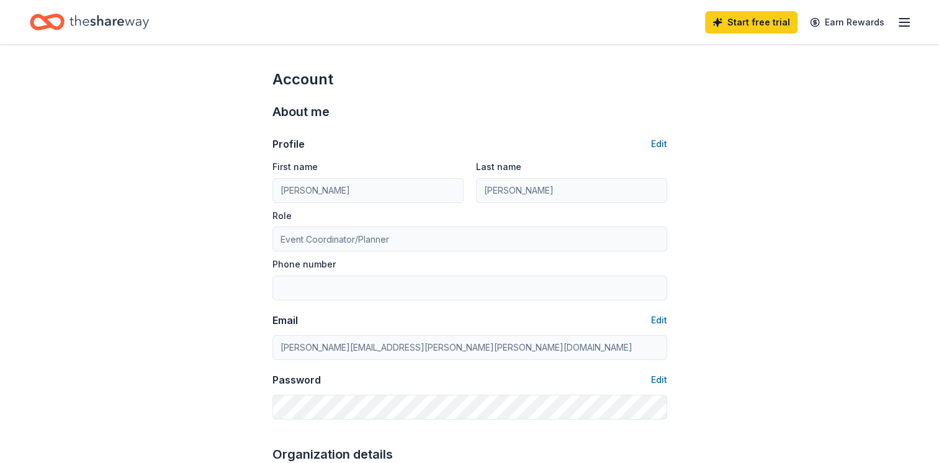
scroll to position [62, 0]
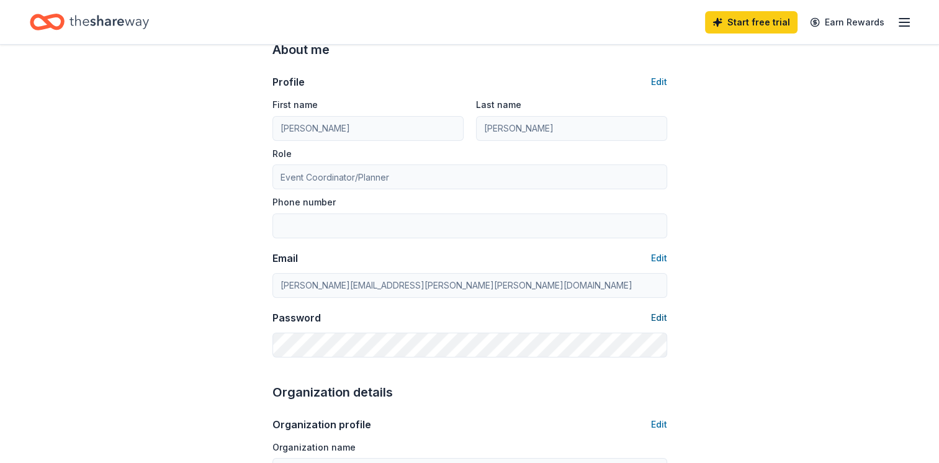
click at [656, 319] on button "Edit" at bounding box center [659, 317] width 16 height 15
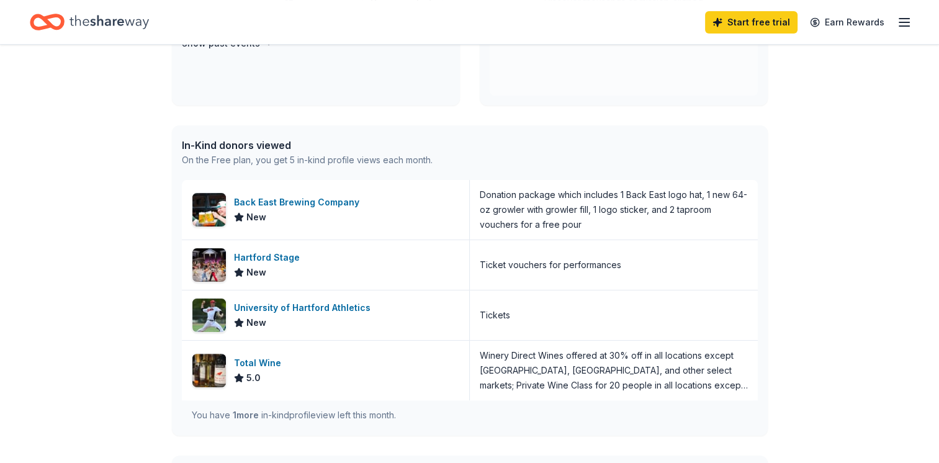
scroll to position [248, 0]
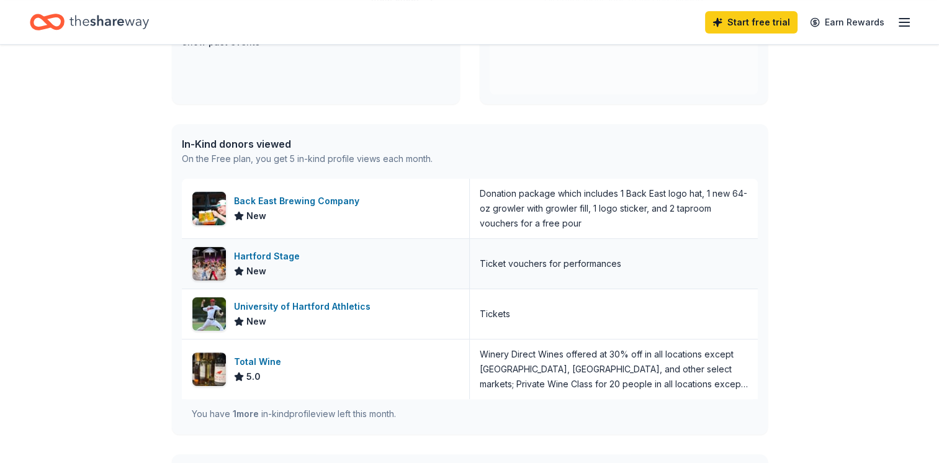
click at [264, 252] on div "Hartford Stage" at bounding box center [269, 256] width 71 height 15
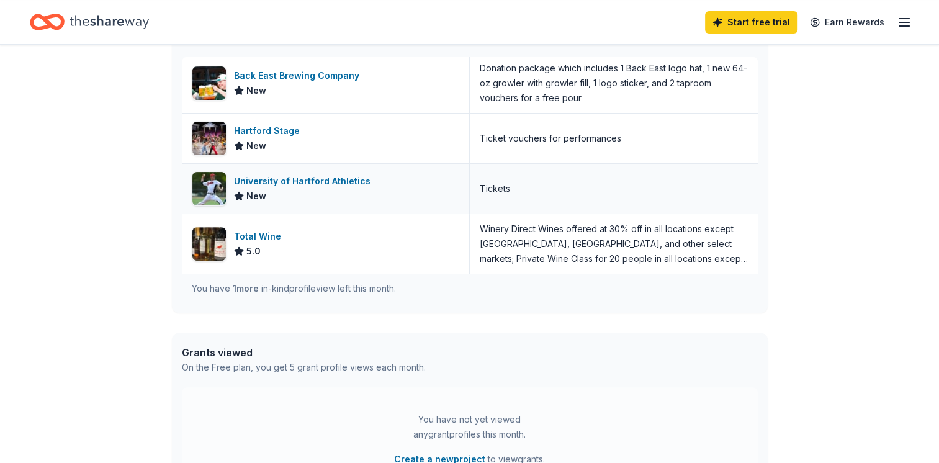
scroll to position [372, 0]
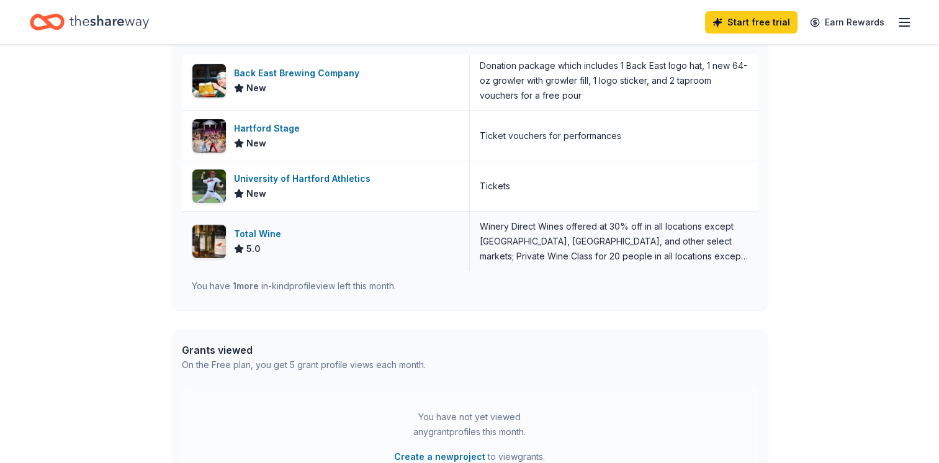
click at [260, 239] on div "Total Wine" at bounding box center [260, 233] width 52 height 15
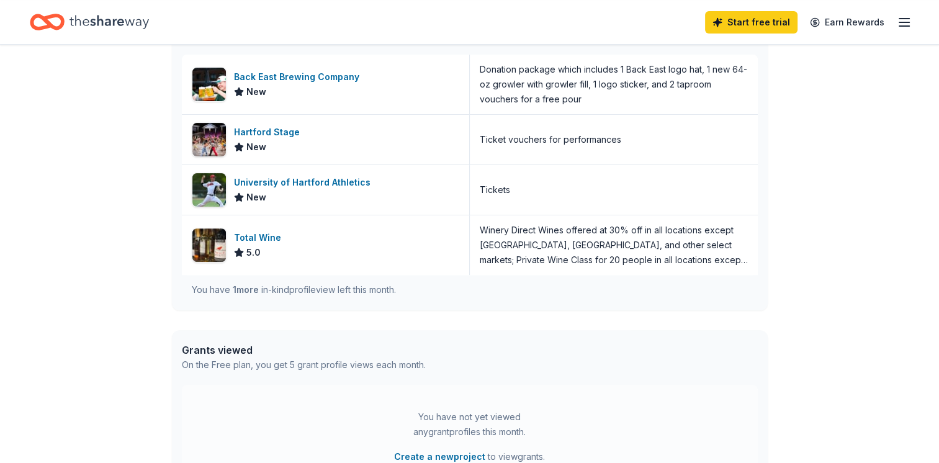
click at [300, 287] on div "You have 1 more in-kind profile view left this month." at bounding box center [294, 289] width 204 height 15
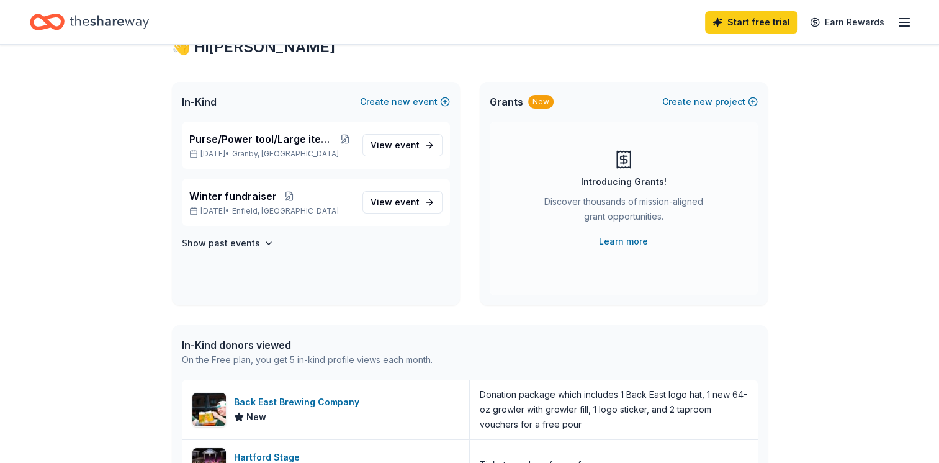
scroll to position [0, 0]
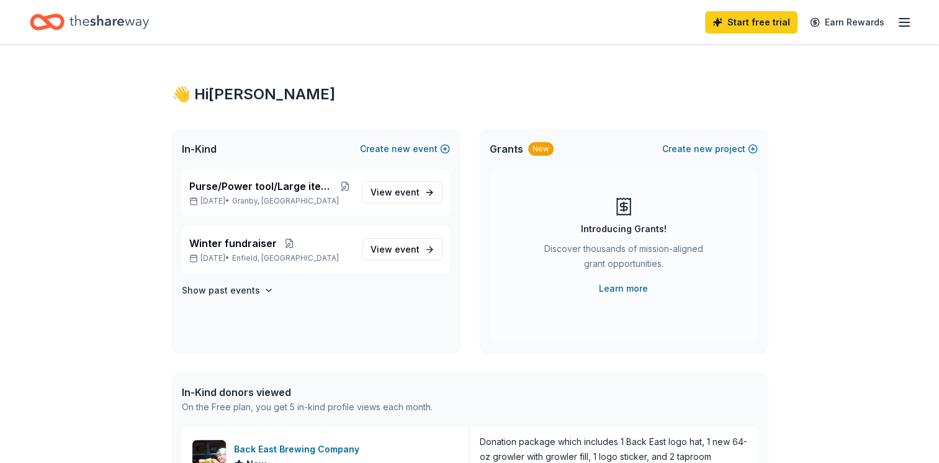
click at [906, 19] on line "button" at bounding box center [904, 19] width 10 height 0
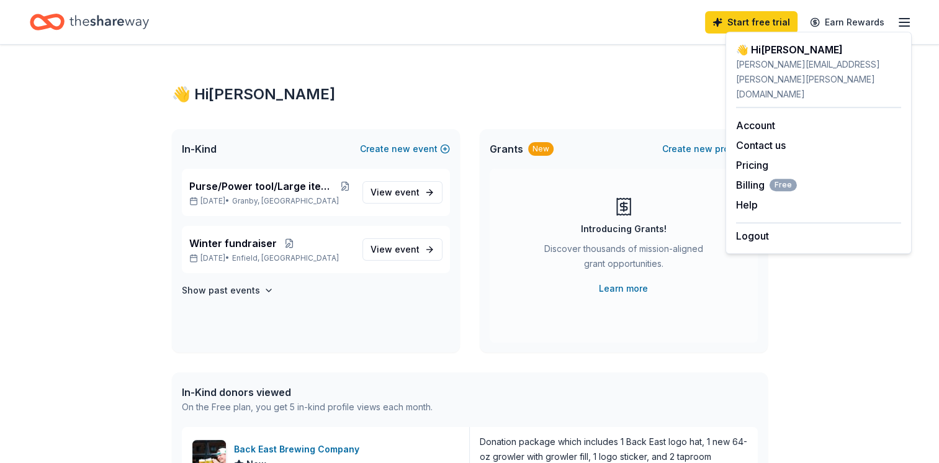
click at [765, 53] on div "👋 Hi Trish" at bounding box center [818, 49] width 165 height 15
click at [388, 192] on span "View event" at bounding box center [394, 192] width 49 height 15
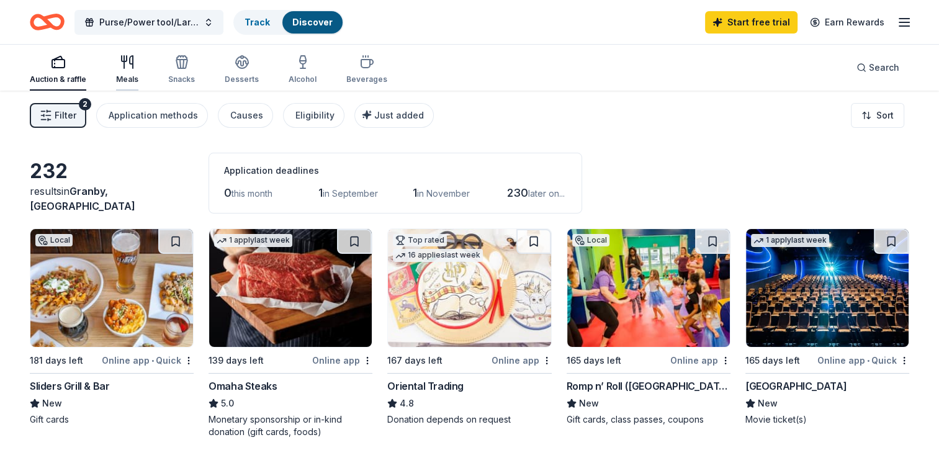
click at [131, 65] on icon "button" at bounding box center [131, 62] width 3 height 12
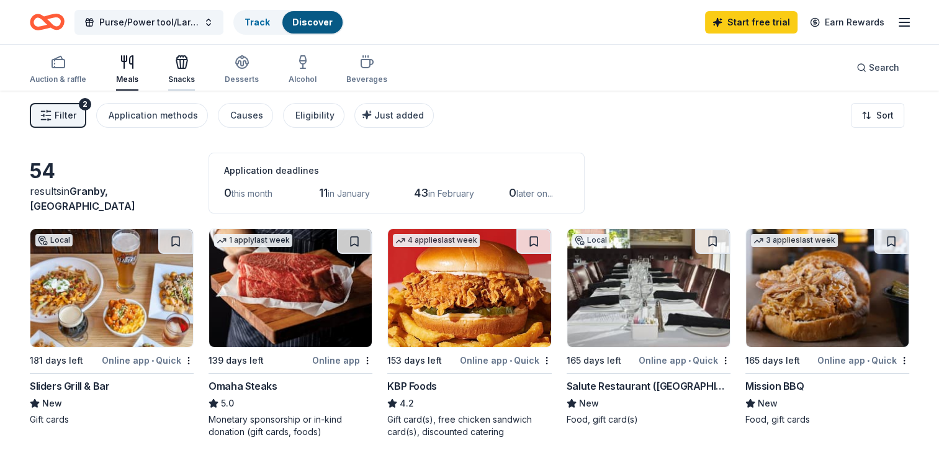
click at [178, 57] on icon "button" at bounding box center [181, 62] width 15 height 15
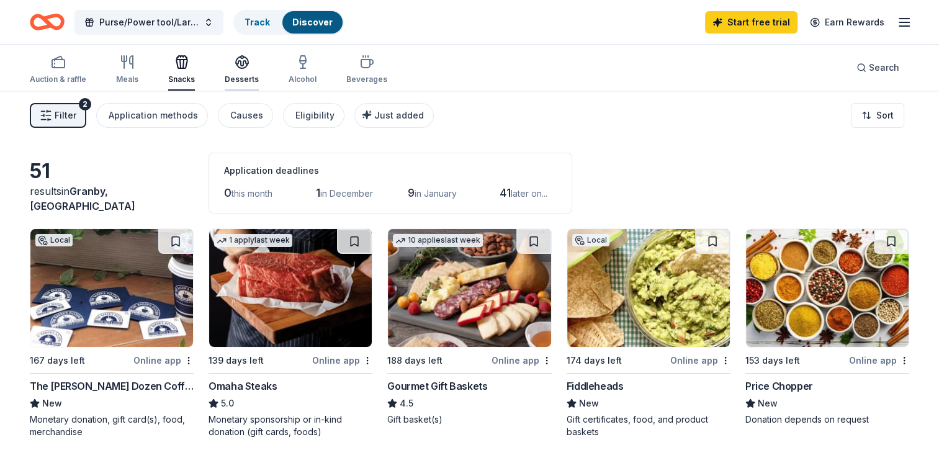
click at [235, 68] on icon "button" at bounding box center [242, 62] width 15 height 15
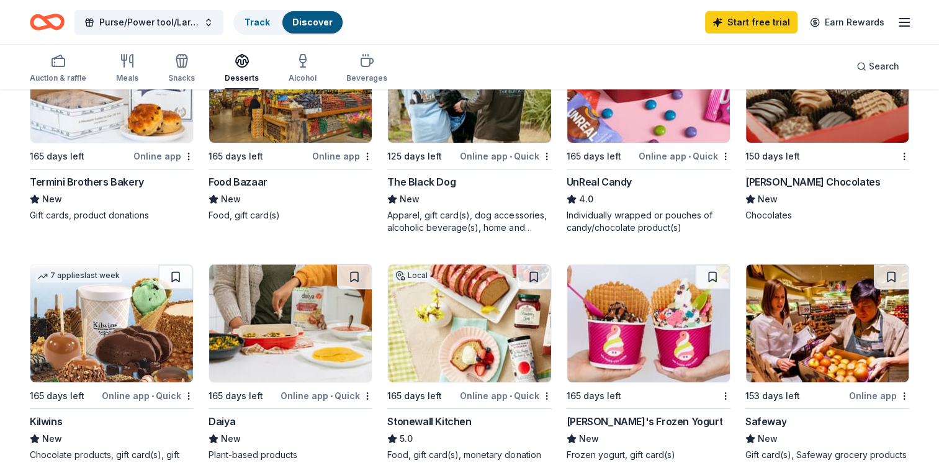
scroll to position [434, 0]
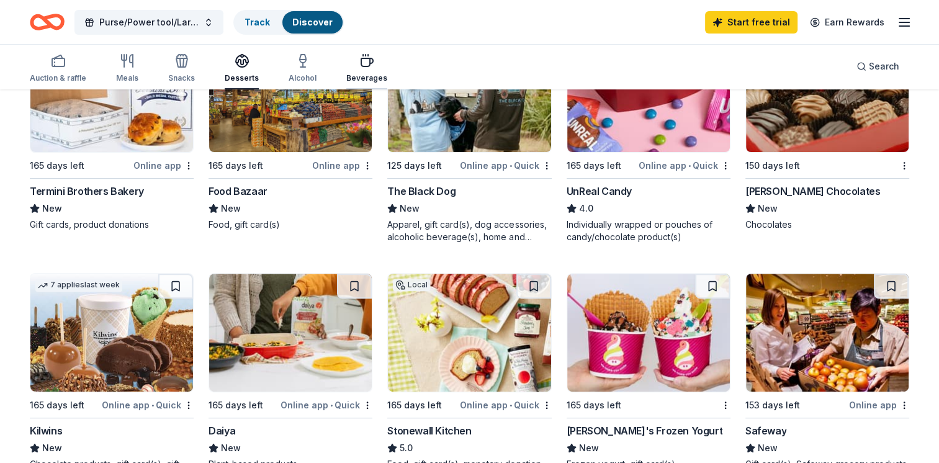
click at [361, 64] on icon "button" at bounding box center [367, 62] width 12 height 8
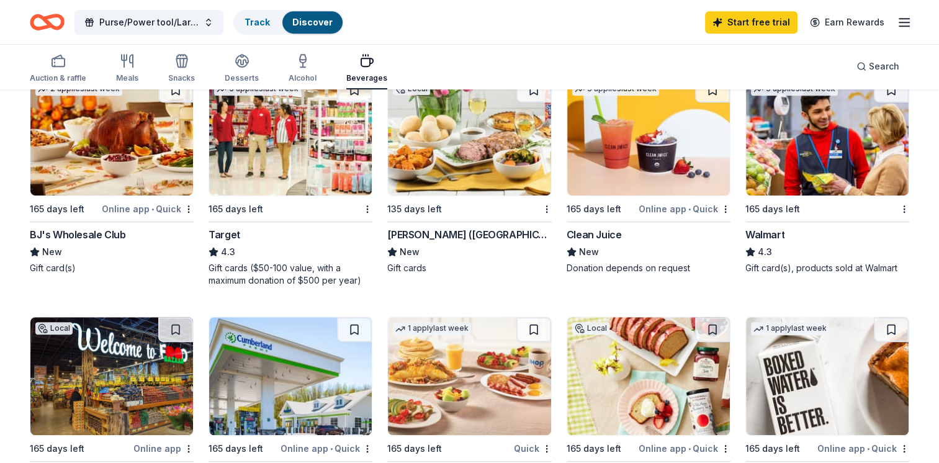
scroll to position [744, 0]
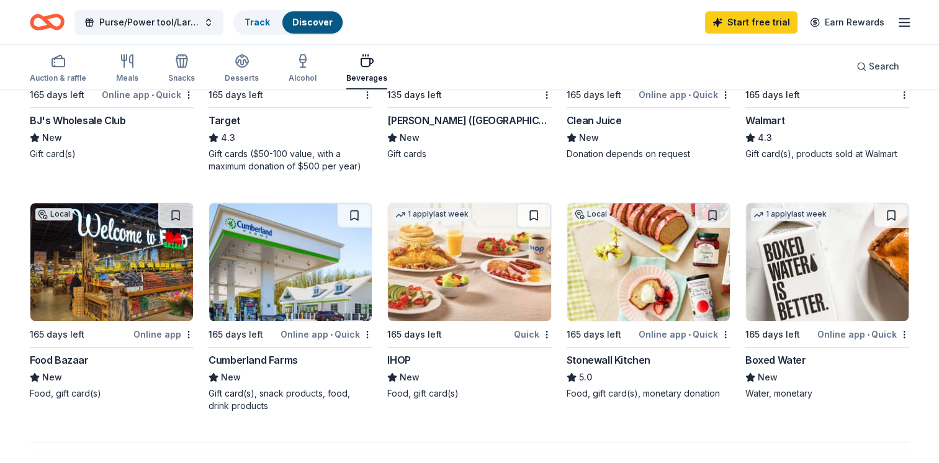
click at [470, 290] on img at bounding box center [469, 262] width 163 height 118
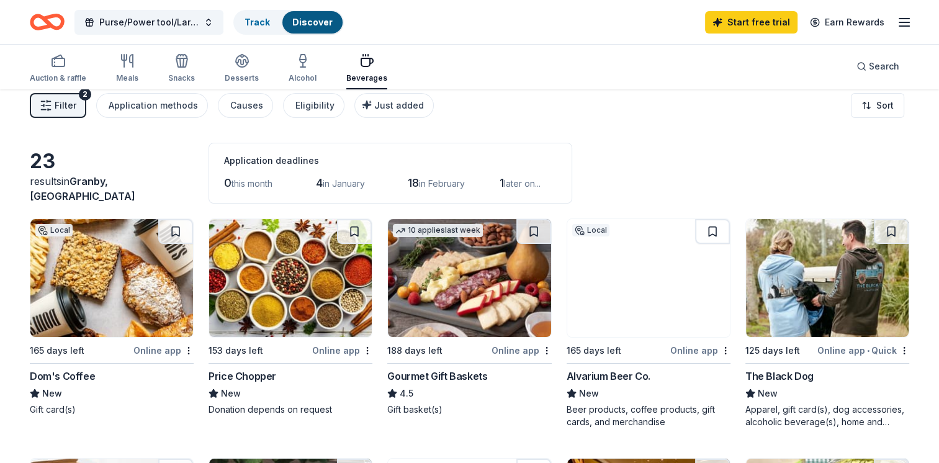
scroll to position [0, 0]
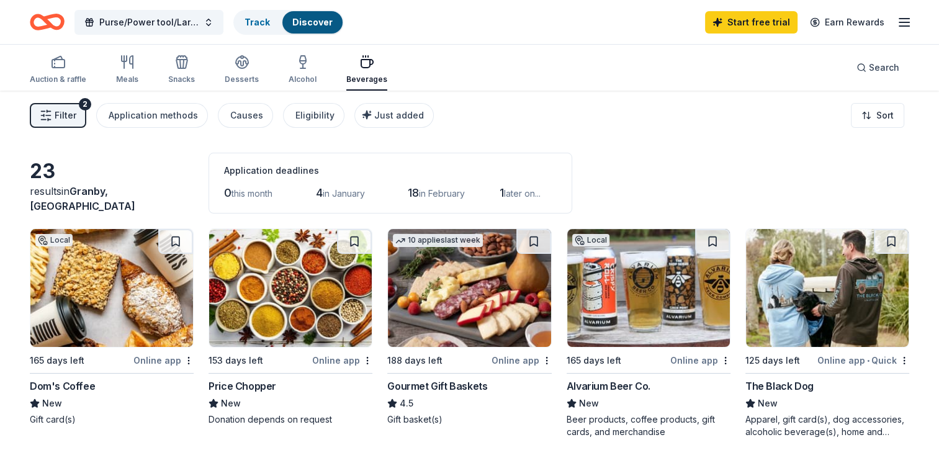
click at [455, 279] on img at bounding box center [469, 288] width 163 height 118
click at [55, 61] on icon "button" at bounding box center [58, 62] width 15 height 15
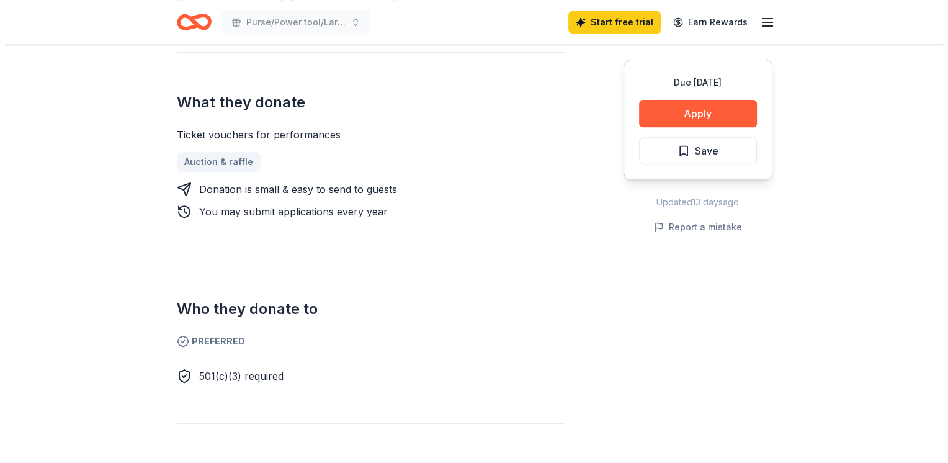
scroll to position [372, 0]
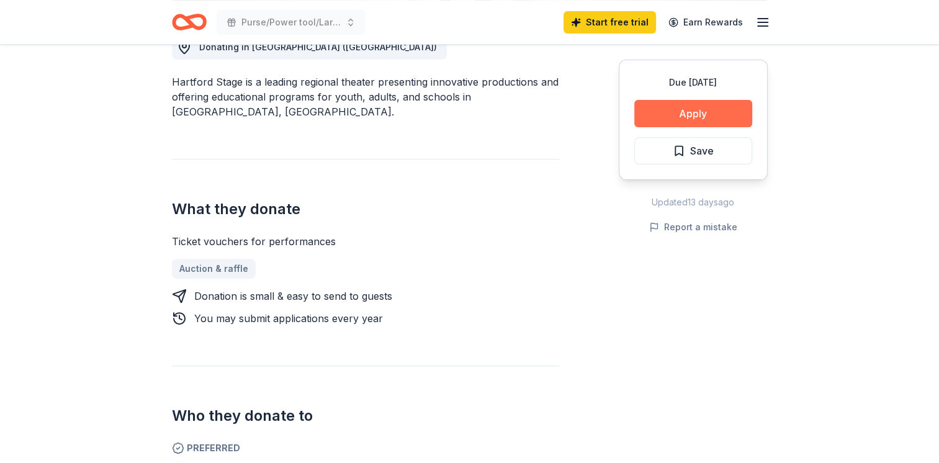
click at [717, 115] on button "Apply" at bounding box center [693, 113] width 118 height 27
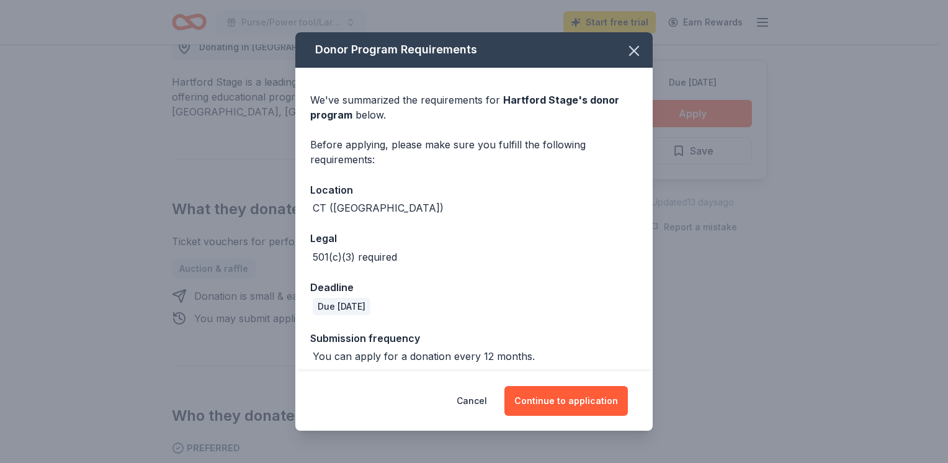
scroll to position [7, 0]
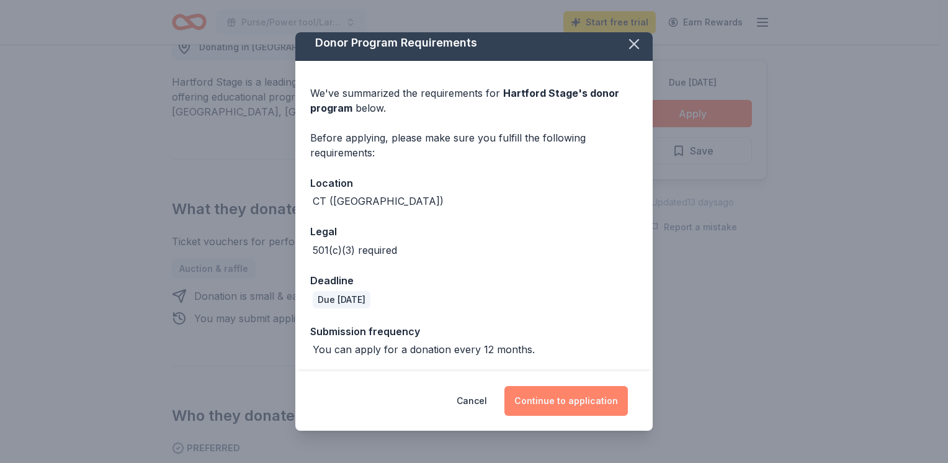
click at [594, 395] on button "Continue to application" at bounding box center [565, 401] width 123 height 30
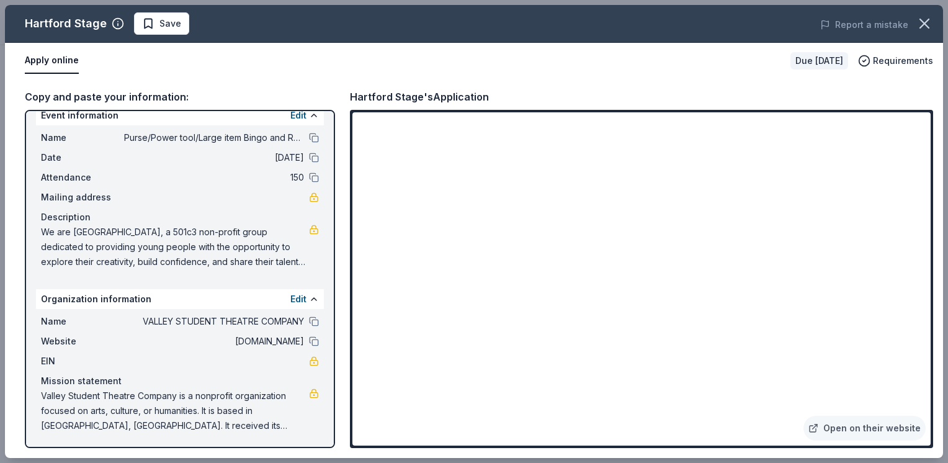
scroll to position [0, 0]
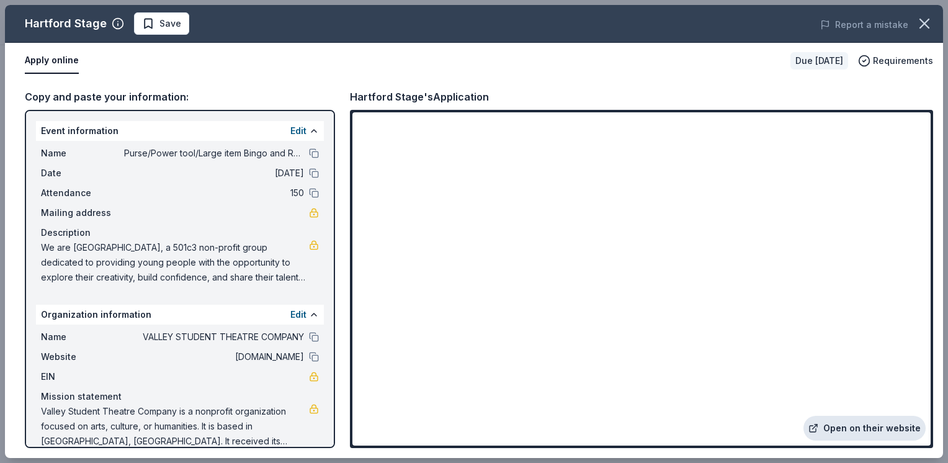
click at [873, 427] on link "Open on their website" at bounding box center [864, 428] width 122 height 25
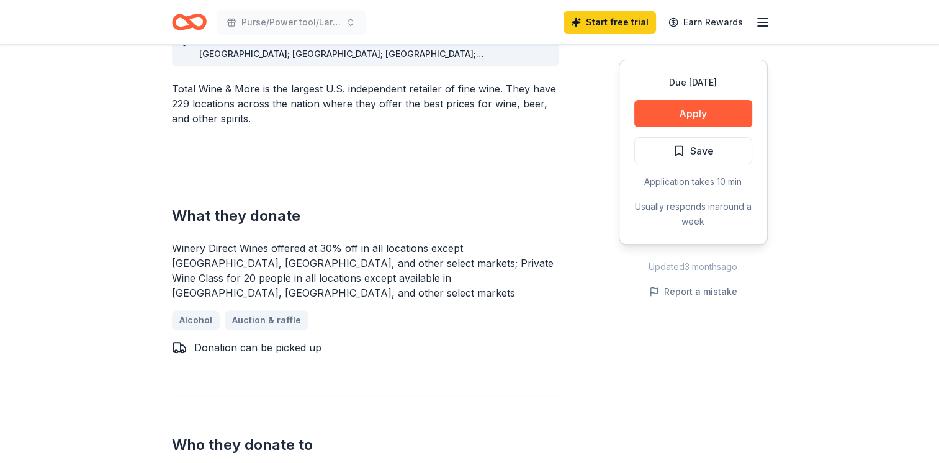
scroll to position [372, 0]
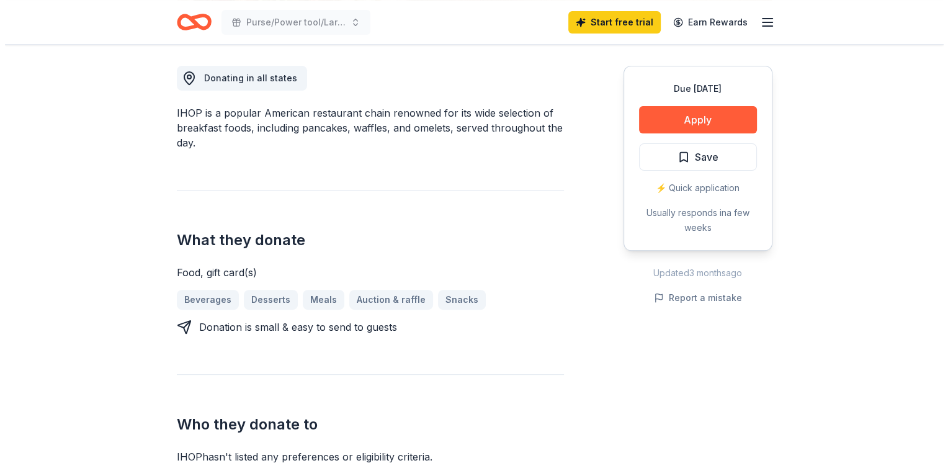
scroll to position [372, 0]
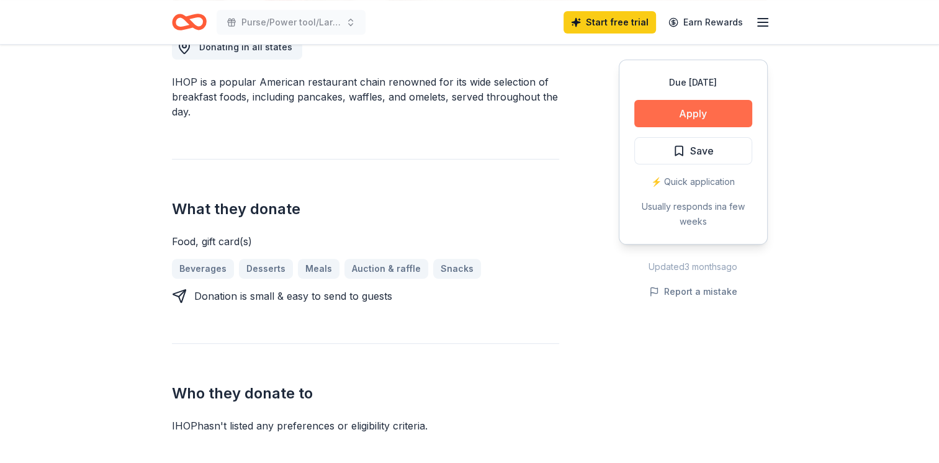
click at [665, 107] on button "Apply" at bounding box center [693, 113] width 118 height 27
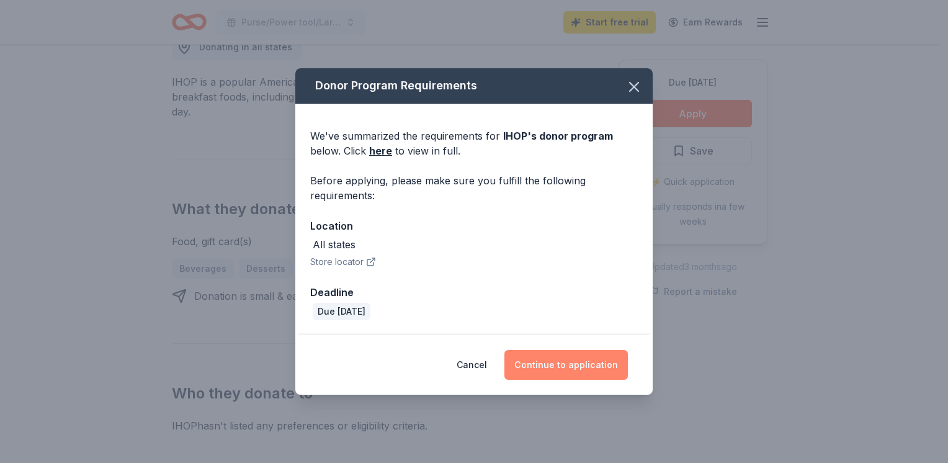
click at [555, 359] on button "Continue to application" at bounding box center [565, 365] width 123 height 30
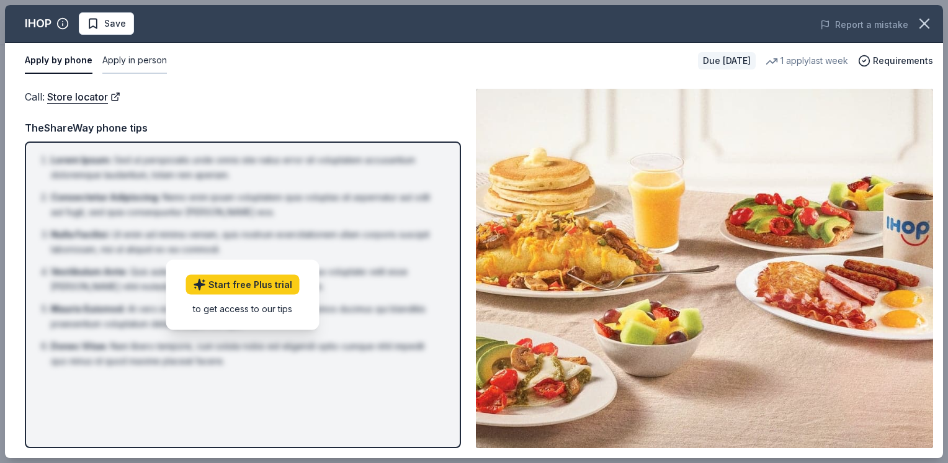
click at [127, 61] on button "Apply in person" at bounding box center [134, 61] width 65 height 26
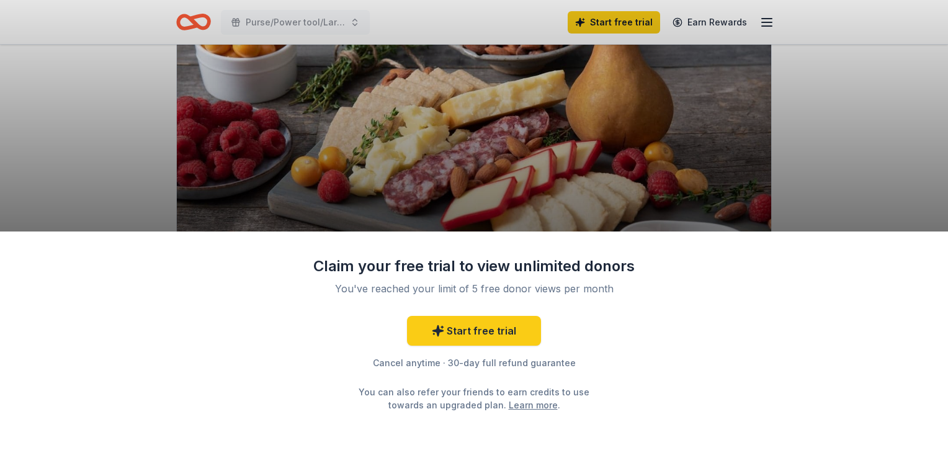
scroll to position [124, 0]
